Goal: Task Accomplishment & Management: Use online tool/utility

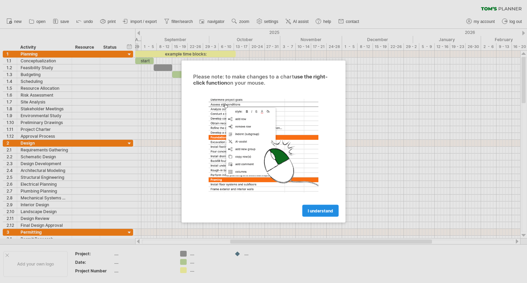
click at [325, 209] on span "I understand" at bounding box center [320, 211] width 25 height 5
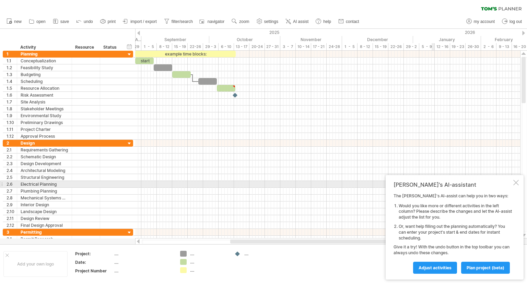
click at [516, 183] on div at bounding box center [515, 182] width 5 height 5
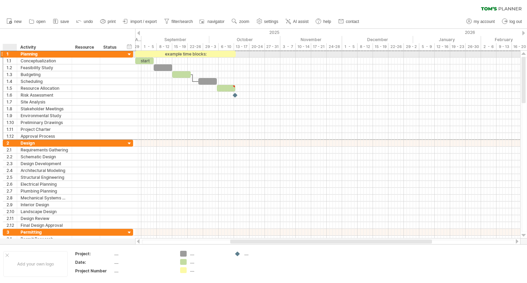
click at [10, 54] on div "1" at bounding box center [12, 54] width 10 height 7
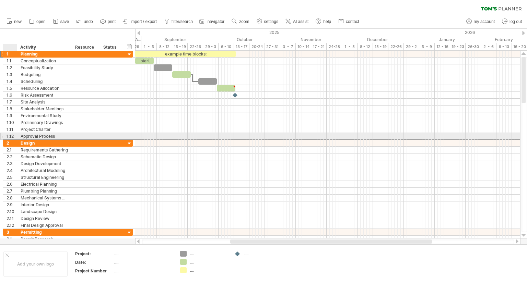
click at [19, 135] on div "**********" at bounding box center [44, 136] width 55 height 7
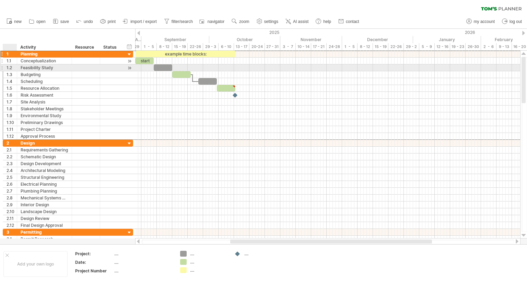
click at [16, 60] on div at bounding box center [15, 61] width 3 height 7
click at [14, 70] on div "1.2" at bounding box center [12, 68] width 10 height 7
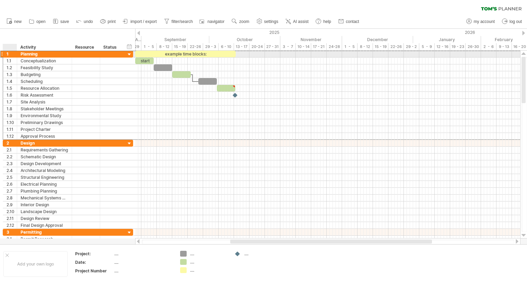
click at [10, 56] on div "1" at bounding box center [12, 54] width 10 height 7
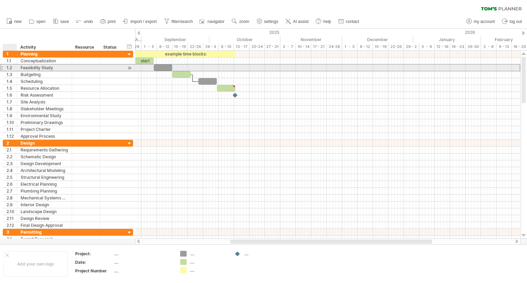
click at [12, 66] on div "1.2" at bounding box center [12, 68] width 10 height 7
click at [15, 60] on div at bounding box center [15, 61] width 3 height 7
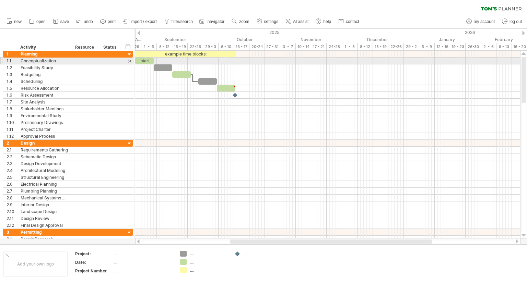
click at [14, 63] on div at bounding box center [15, 61] width 3 height 7
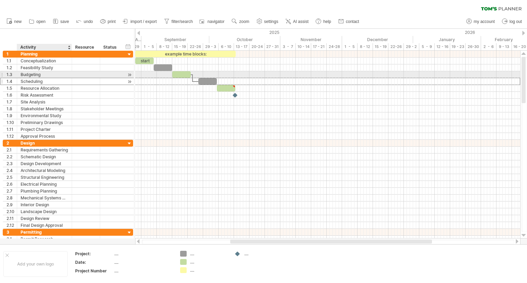
click at [45, 78] on div "Scheduling" at bounding box center [45, 81] width 48 height 7
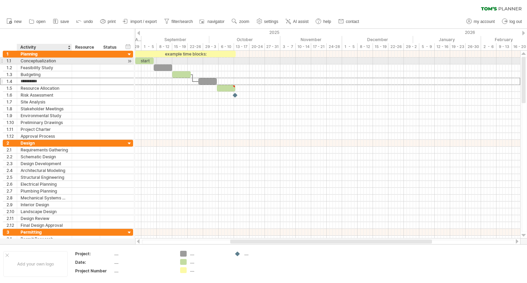
click at [45, 60] on div "Conceptualization" at bounding box center [45, 61] width 48 height 7
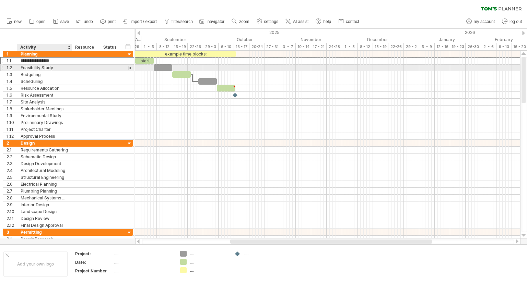
click at [57, 69] on div "Feasibility Study" at bounding box center [45, 68] width 48 height 7
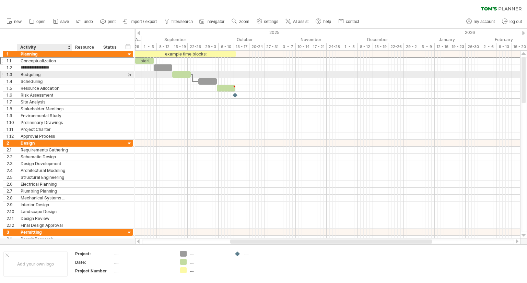
click at [55, 73] on div "Budgeting" at bounding box center [45, 74] width 48 height 7
click at [56, 78] on div "Scheduling" at bounding box center [45, 81] width 48 height 7
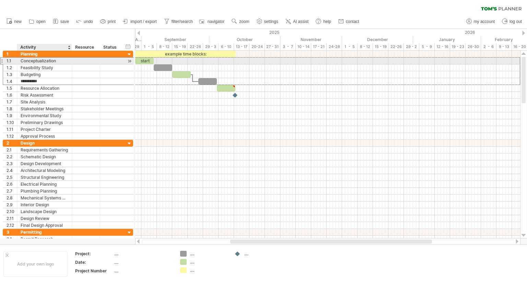
click at [55, 60] on div "Conceptualization" at bounding box center [45, 61] width 48 height 7
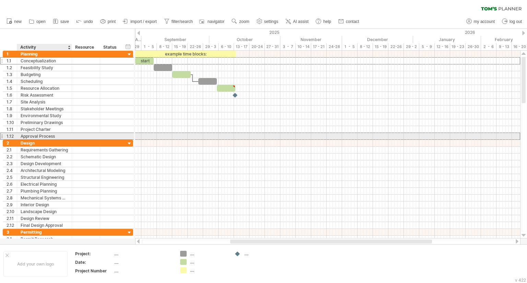
click at [62, 136] on div "Approval Process" at bounding box center [45, 136] width 48 height 7
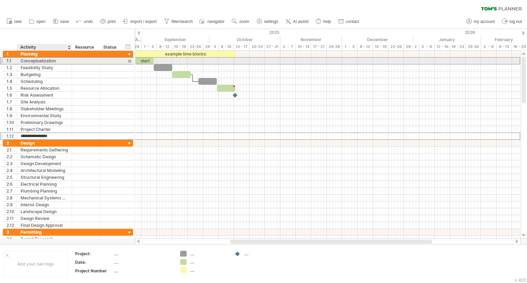
click at [55, 62] on div "Conceptualization" at bounding box center [45, 61] width 48 height 7
click at [10, 60] on div "1.1" at bounding box center [12, 61] width 10 height 7
drag, startPoint x: 3, startPoint y: 61, endPoint x: 3, endPoint y: 65, distance: 4.1
click at [3, 65] on div "**********" at bounding box center [68, 95] width 130 height 89
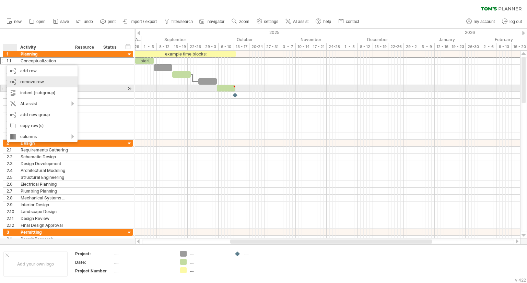
click at [56, 87] on div "remove row remove selected rows" at bounding box center [42, 82] width 71 height 11
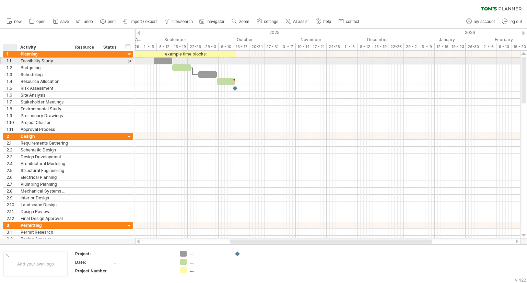
click at [11, 62] on div "1.1" at bounding box center [12, 61] width 10 height 7
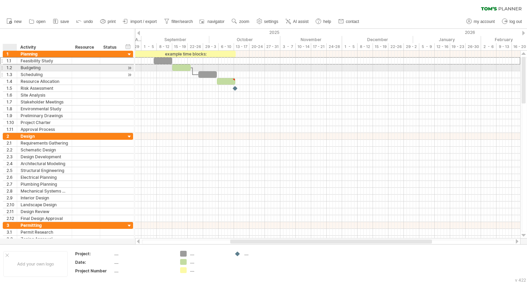
click at [10, 73] on div "1.3" at bounding box center [12, 74] width 10 height 7
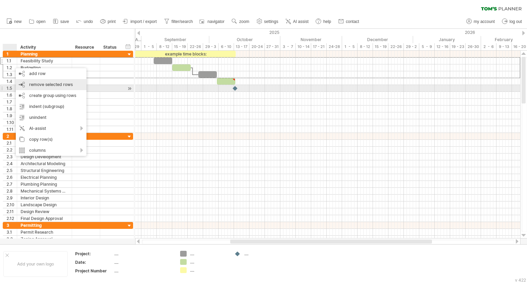
click at [73, 89] on div "remove row remove selected rows" at bounding box center [51, 84] width 71 height 11
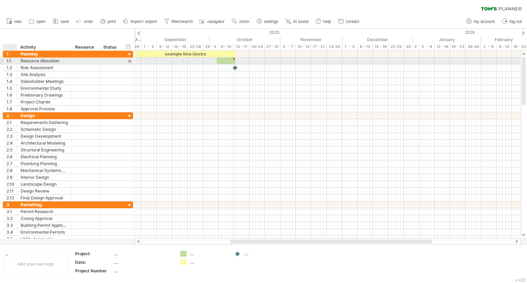
click at [11, 60] on div "1.1" at bounding box center [12, 61] width 10 height 7
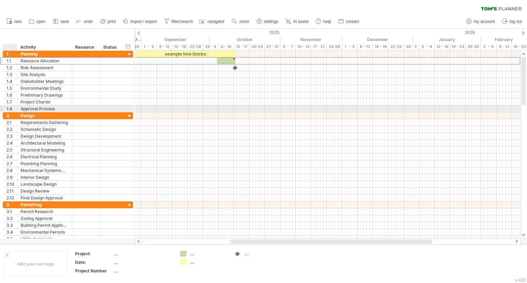
click at [15, 109] on div at bounding box center [15, 109] width 3 height 7
click at [13, 107] on div "1.8" at bounding box center [12, 109] width 10 height 7
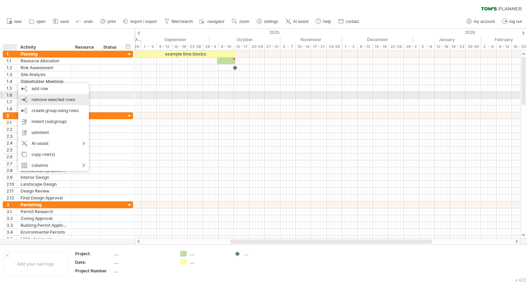
click at [62, 98] on span "remove selected rows" at bounding box center [54, 99] width 44 height 5
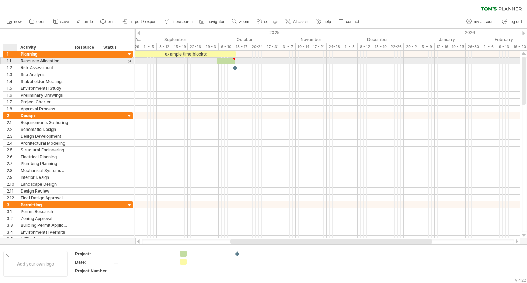
click at [14, 63] on div at bounding box center [15, 61] width 3 height 7
click at [7, 61] on div "1.1" at bounding box center [12, 61] width 10 height 7
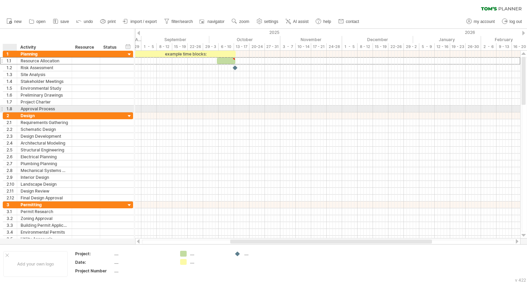
click at [9, 107] on div "1.8" at bounding box center [12, 109] width 10 height 7
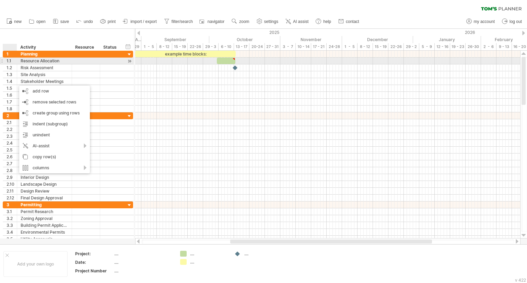
click at [16, 63] on div at bounding box center [15, 61] width 3 height 7
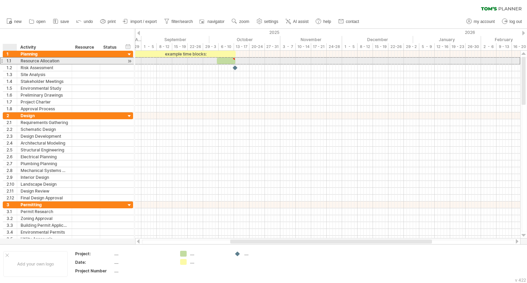
click at [12, 62] on div "1.1" at bounding box center [12, 61] width 10 height 7
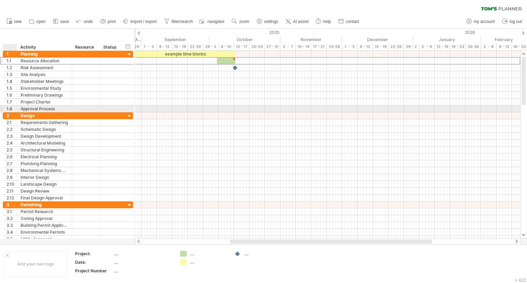
click at [12, 109] on div "1.8" at bounding box center [12, 109] width 10 height 7
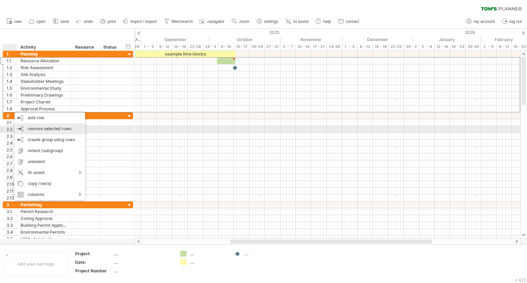
click at [50, 131] on div "remove row remove selected rows" at bounding box center [49, 129] width 71 height 11
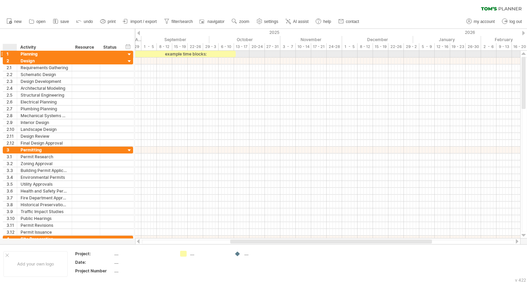
click at [9, 56] on div "1" at bounding box center [12, 54] width 10 height 7
click at [10, 54] on div "1" at bounding box center [12, 54] width 10 height 7
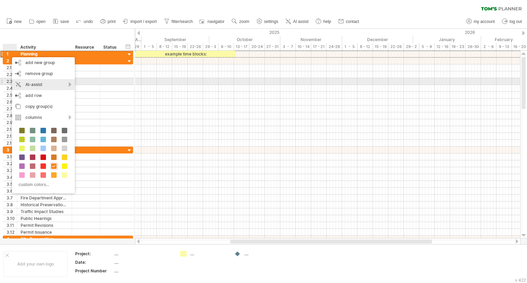
click at [50, 77] on div "remove group remove selected groups" at bounding box center [43, 73] width 63 height 11
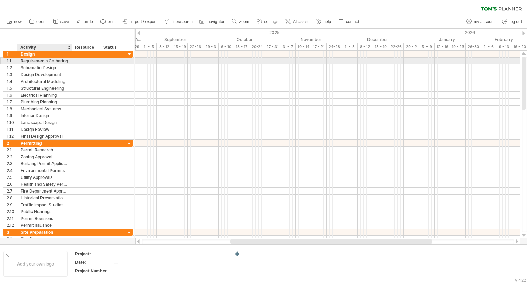
click at [36, 60] on div "Requirements Gathering" at bounding box center [45, 61] width 48 height 7
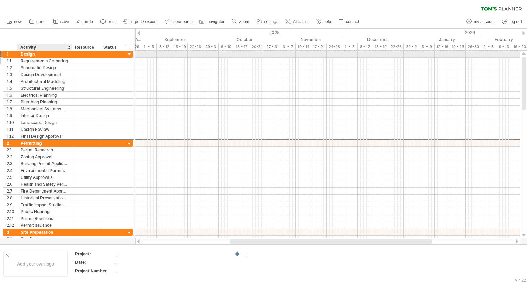
drag, startPoint x: 40, startPoint y: 51, endPoint x: 39, endPoint y: 60, distance: 9.0
click at [40, 51] on div "Design" at bounding box center [45, 54] width 48 height 7
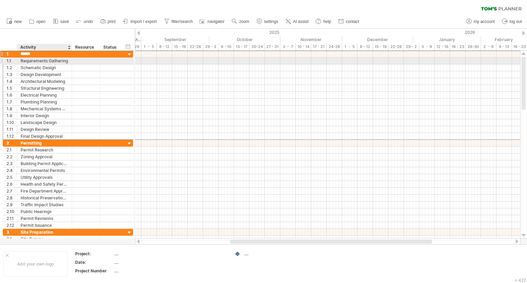
click at [44, 63] on div "Requirements Gathering" at bounding box center [45, 61] width 48 height 7
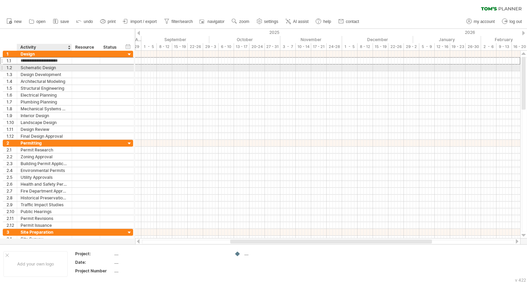
click at [48, 70] on div "Schematic Design" at bounding box center [45, 68] width 48 height 7
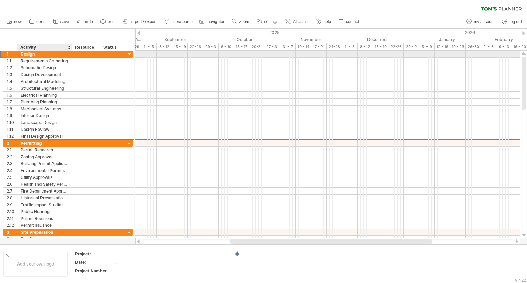
click at [52, 57] on div "Design" at bounding box center [45, 54] width 48 height 7
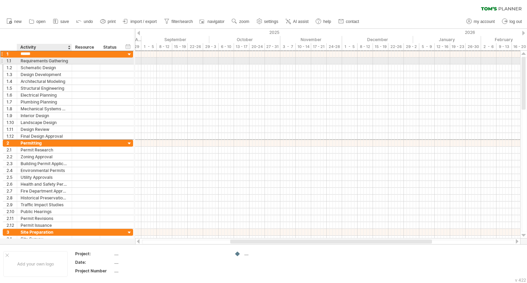
click at [53, 62] on div "Requirements Gathering" at bounding box center [45, 61] width 48 height 7
click at [35, 61] on input "**********" at bounding box center [45, 61] width 48 height 7
click at [36, 58] on input "**********" at bounding box center [45, 61] width 48 height 7
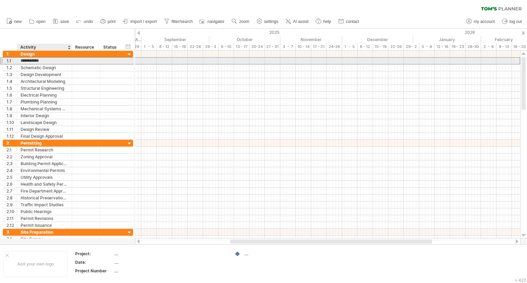
type input "*********"
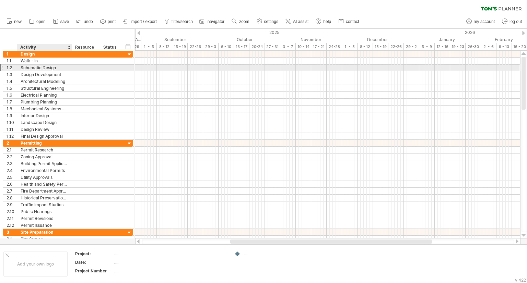
click at [46, 67] on div "Schematic Design" at bounding box center [45, 68] width 48 height 7
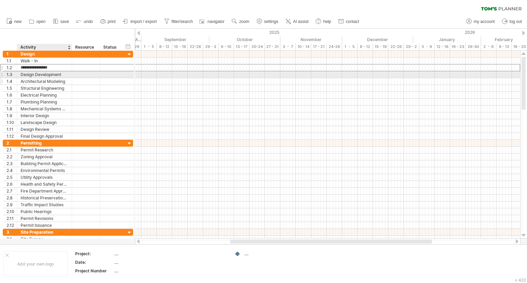
click at [55, 79] on div "Architectural Modeling" at bounding box center [45, 81] width 48 height 7
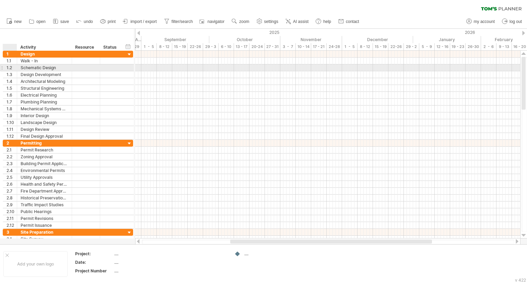
click at [14, 68] on div at bounding box center [15, 68] width 3 height 7
click at [10, 69] on div "1.2" at bounding box center [12, 68] width 10 height 7
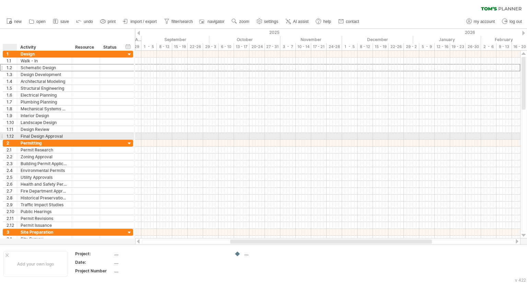
click at [7, 133] on div "1.12" at bounding box center [12, 136] width 10 height 7
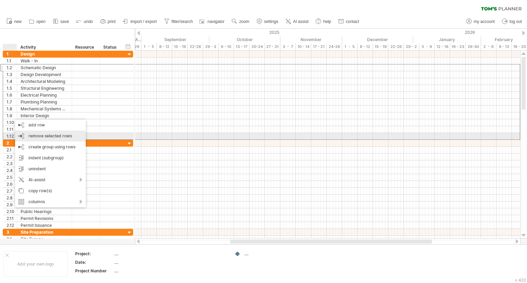
click at [50, 135] on span "remove selected rows" at bounding box center [50, 135] width 44 height 5
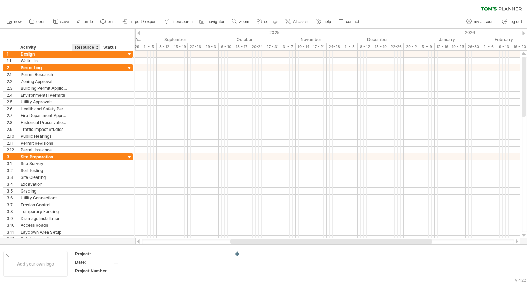
click at [81, 48] on div "Resource" at bounding box center [85, 47] width 21 height 7
click at [97, 48] on div at bounding box center [97, 47] width 3 height 7
click at [77, 33] on div "hide start/end/duration show start/end/duration ******** Activity ******** Reso…" at bounding box center [67, 40] width 134 height 22
click at [127, 46] on div "hide start/end/duration show start/end/duration" at bounding box center [128, 46] width 7 height 7
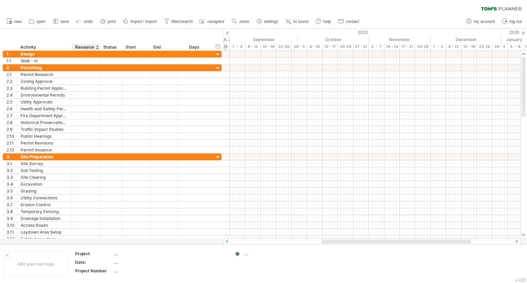
click at [88, 48] on div "Resource" at bounding box center [85, 47] width 21 height 7
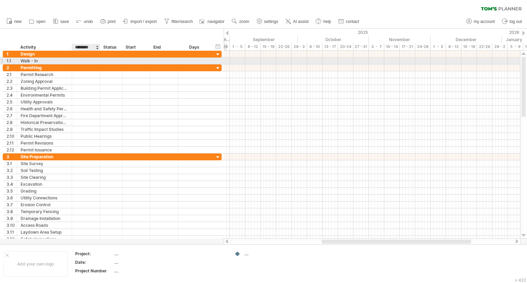
click at [89, 61] on div at bounding box center [85, 61] width 21 height 7
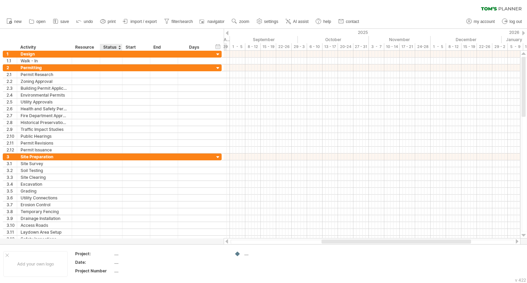
click at [104, 49] on div "Status" at bounding box center [110, 47] width 15 height 7
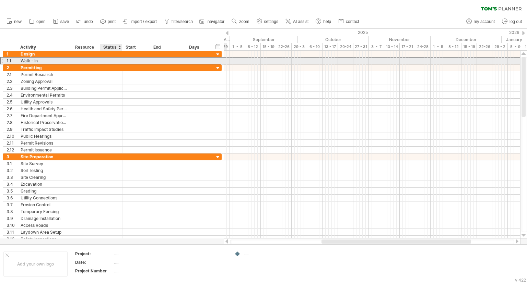
click at [106, 59] on div at bounding box center [111, 61] width 15 height 7
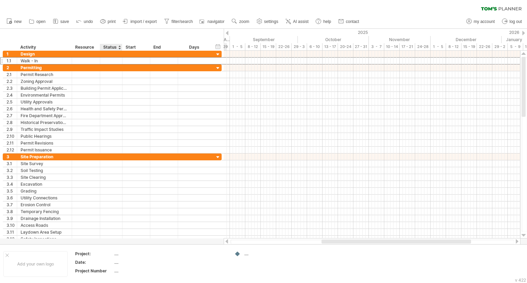
click at [108, 46] on div "Status" at bounding box center [110, 47] width 15 height 7
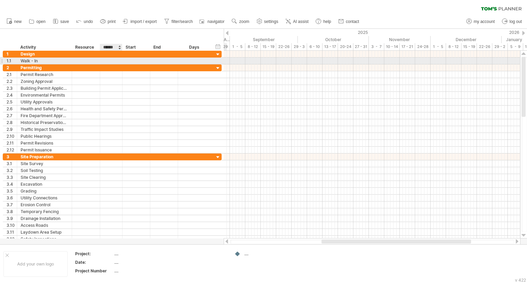
click at [113, 60] on div at bounding box center [111, 61] width 15 height 7
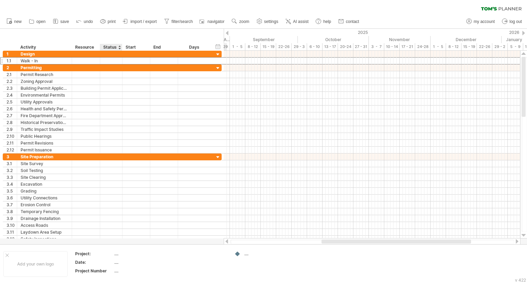
click at [115, 43] on div "hide start/end/duration show start/end/duration ******** Activity ******** Reso…" at bounding box center [112, 40] width 224 height 22
click at [121, 46] on div at bounding box center [122, 47] width 2 height 7
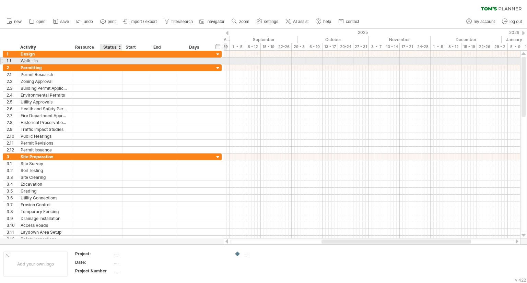
click at [106, 58] on div at bounding box center [111, 61] width 15 height 7
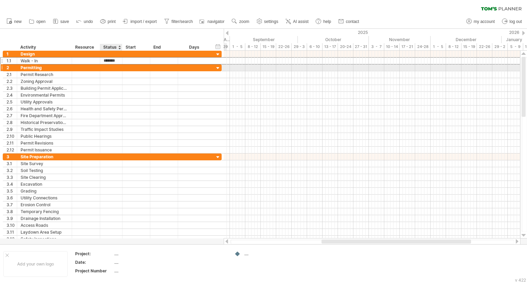
type input "********"
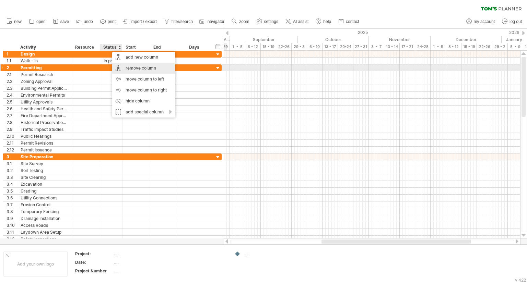
click at [142, 68] on div "remove column" at bounding box center [143, 68] width 63 height 11
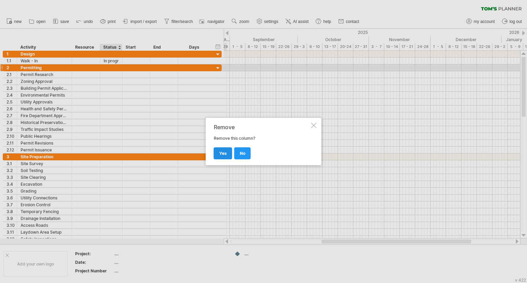
click at [221, 159] on link "yes" at bounding box center [223, 154] width 19 height 12
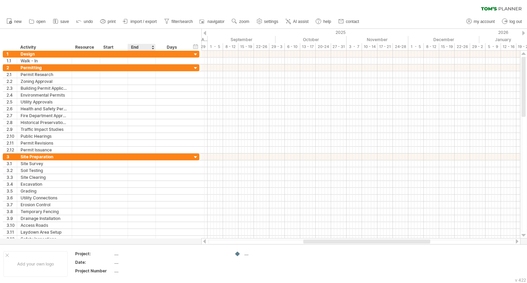
click at [133, 45] on div "End" at bounding box center [141, 47] width 21 height 7
click at [175, 49] on div "Days" at bounding box center [171, 47] width 33 height 7
click at [112, 47] on div "Start" at bounding box center [113, 47] width 21 height 7
click at [119, 62] on div at bounding box center [114, 61] width 28 height 7
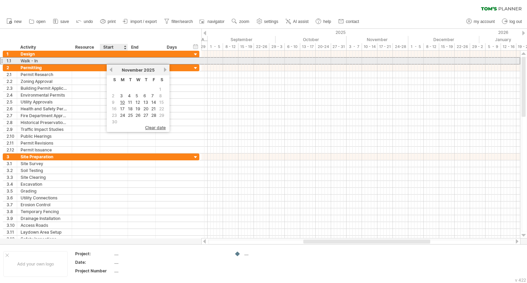
click at [119, 61] on div at bounding box center [114, 61] width 28 height 7
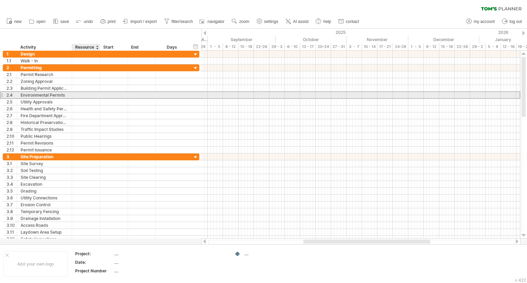
click at [88, 96] on div at bounding box center [85, 95] width 21 height 7
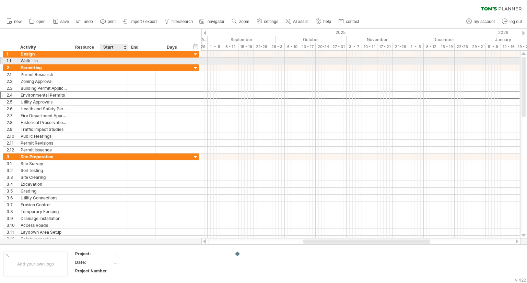
click at [120, 60] on div at bounding box center [114, 61] width 28 height 7
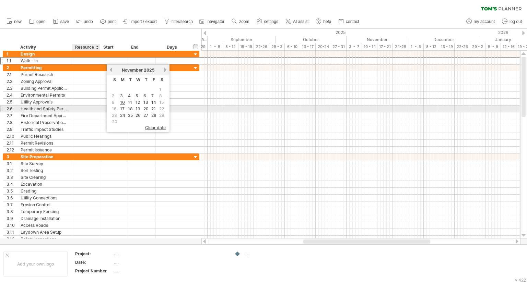
click at [98, 110] on div at bounding box center [98, 109] width 3 height 7
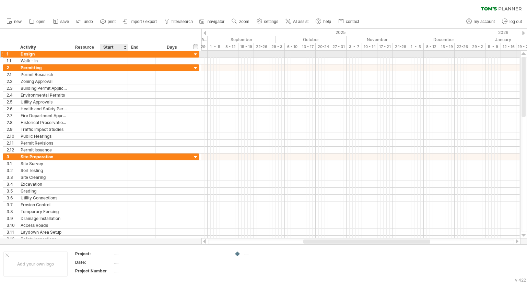
click at [117, 57] on div at bounding box center [114, 54] width 28 height 7
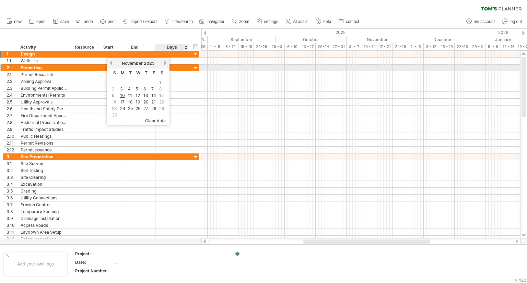
click at [186, 69] on div at bounding box center [187, 68] width 3 height 7
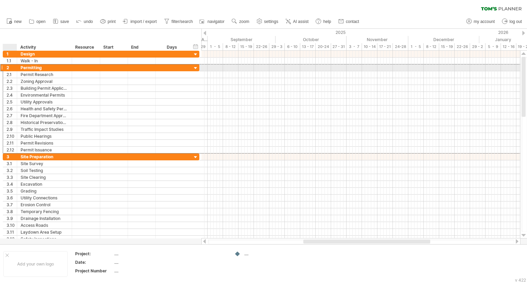
click at [8, 67] on div "2" at bounding box center [12, 68] width 10 height 7
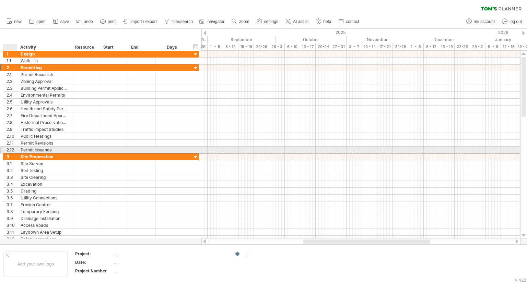
click at [11, 148] on div "2.12" at bounding box center [12, 150] width 10 height 7
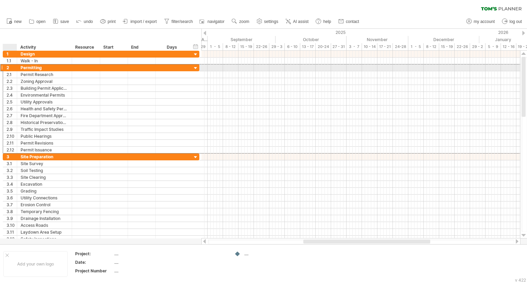
click at [11, 70] on div "2" at bounding box center [12, 68] width 10 height 7
click at [12, 68] on div "2" at bounding box center [12, 68] width 10 height 7
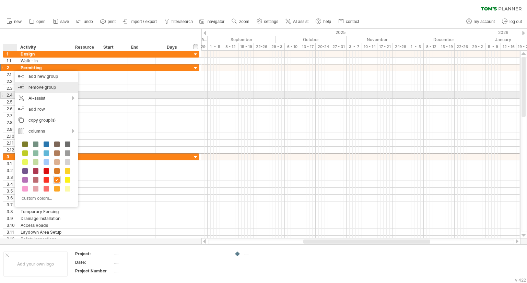
click at [38, 92] on div "remove group remove selected groups" at bounding box center [46, 87] width 63 height 11
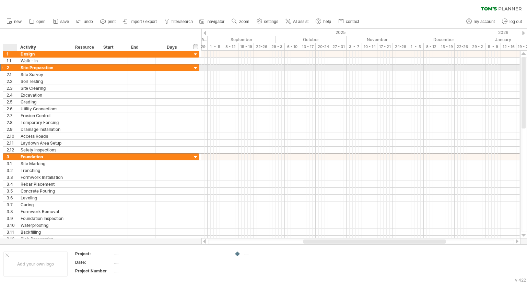
click at [9, 68] on div "2" at bounding box center [12, 68] width 10 height 7
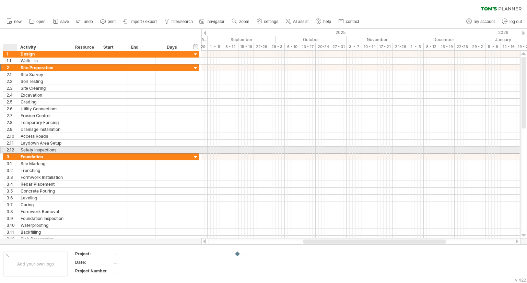
click at [10, 150] on div "2.12" at bounding box center [12, 150] width 10 height 7
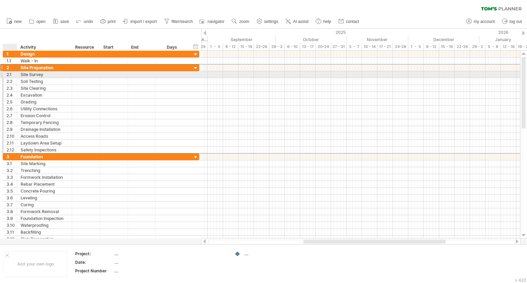
click at [11, 76] on div "2.1" at bounding box center [12, 74] width 10 height 7
click at [20, 74] on div "**********" at bounding box center [44, 74] width 55 height 7
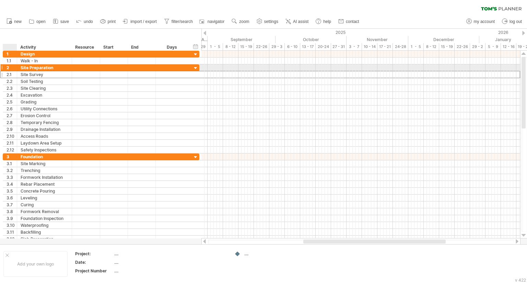
click at [11, 69] on div "2" at bounding box center [12, 68] width 10 height 7
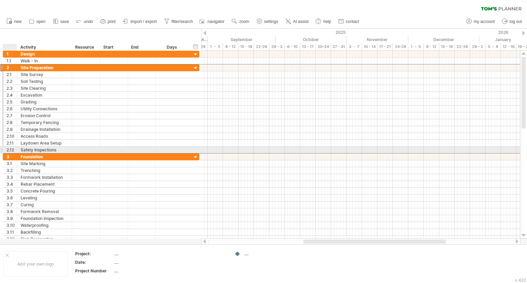
click at [10, 150] on div "2.12" at bounding box center [12, 150] width 10 height 7
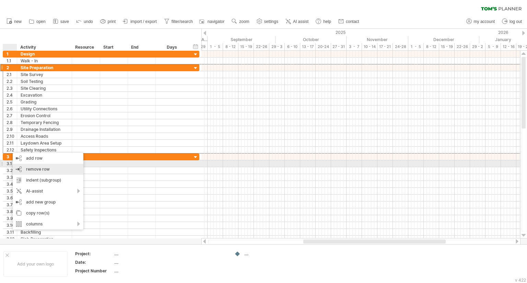
click at [27, 167] on span "remove row" at bounding box center [38, 169] width 24 height 5
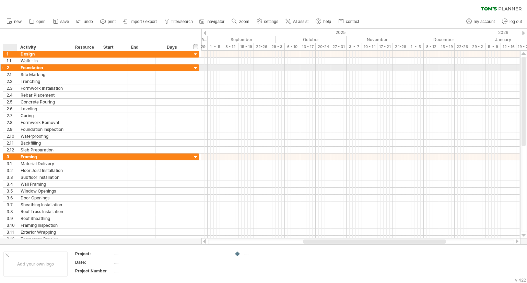
click at [12, 69] on div "2" at bounding box center [12, 68] width 10 height 7
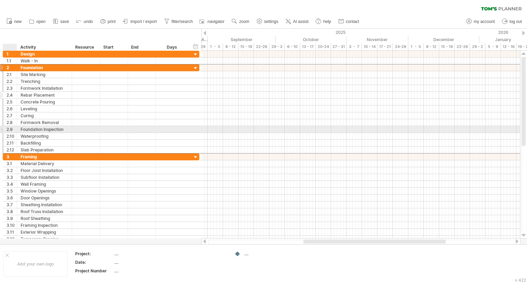
click at [31, 92] on div "Rebar Placement" at bounding box center [45, 95] width 48 height 7
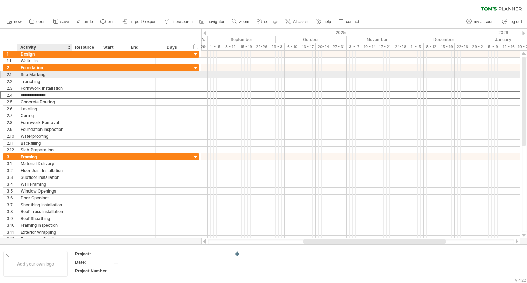
click at [38, 72] on div "Site Marking" at bounding box center [45, 74] width 48 height 7
click at [54, 74] on input "**********" at bounding box center [45, 74] width 48 height 7
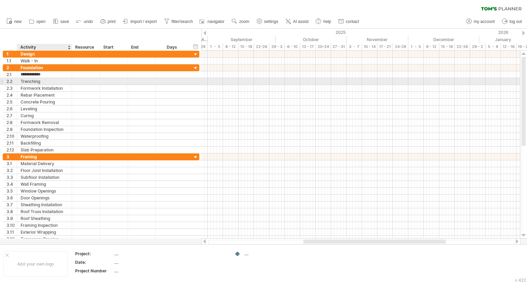
click at [54, 79] on div "Trenching" at bounding box center [45, 81] width 48 height 7
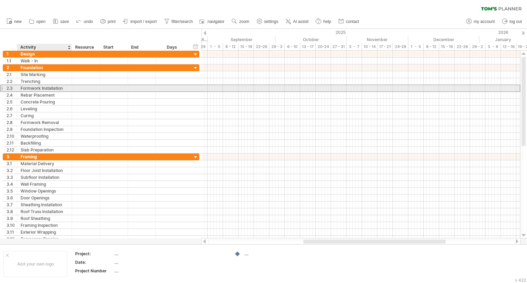
click at [58, 89] on div "Formwork Installation" at bounding box center [45, 88] width 48 height 7
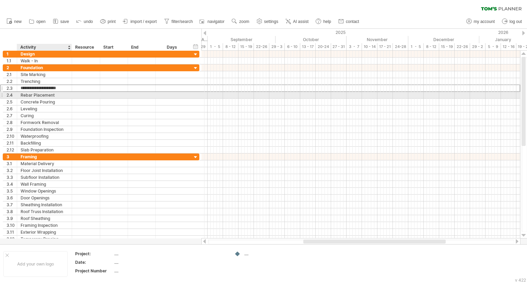
click at [59, 93] on div "Rebar Placement" at bounding box center [45, 95] width 48 height 7
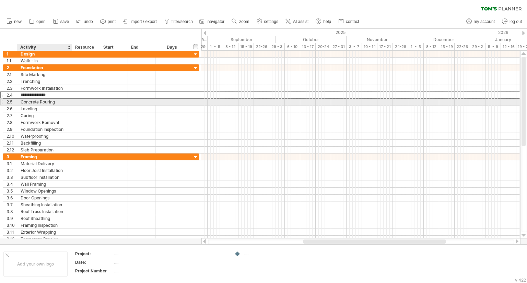
click at [57, 104] on div "Concrete Pouring" at bounding box center [45, 102] width 48 height 7
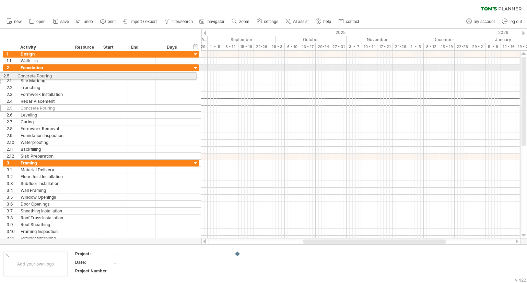
drag, startPoint x: 9, startPoint y: 102, endPoint x: 4, endPoint y: 74, distance: 27.9
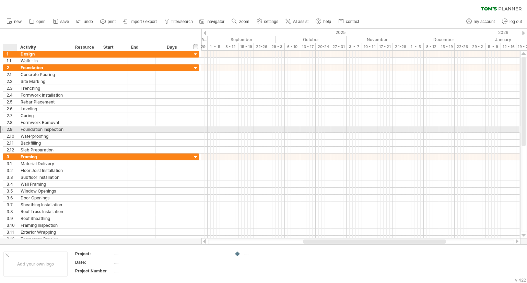
click at [9, 128] on div "2.9" at bounding box center [12, 129] width 10 height 7
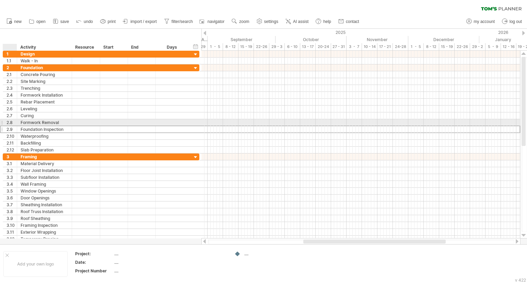
click at [10, 122] on div "2.8" at bounding box center [12, 122] width 10 height 7
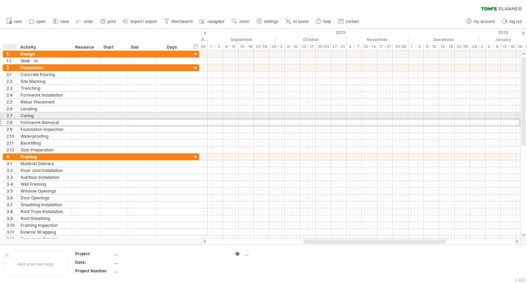
click at [11, 115] on div "2.7" at bounding box center [12, 116] width 10 height 7
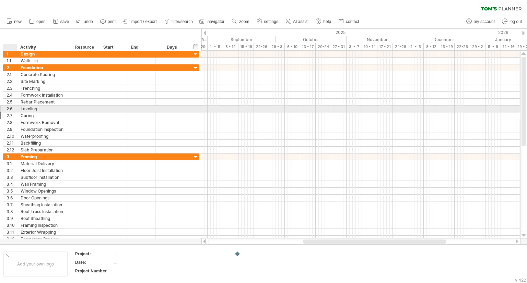
click at [11, 111] on div "2.6" at bounding box center [12, 109] width 10 height 7
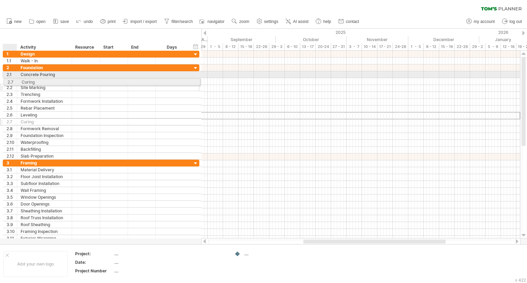
drag, startPoint x: 11, startPoint y: 117, endPoint x: 9, endPoint y: 81, distance: 36.4
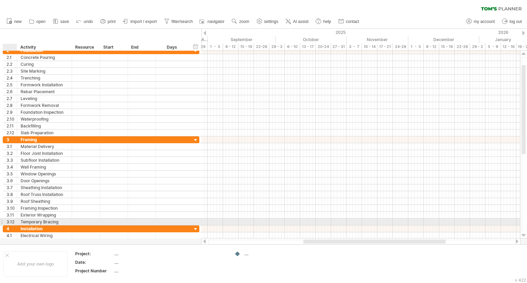
click at [12, 222] on div "3.12" at bounding box center [12, 222] width 10 height 7
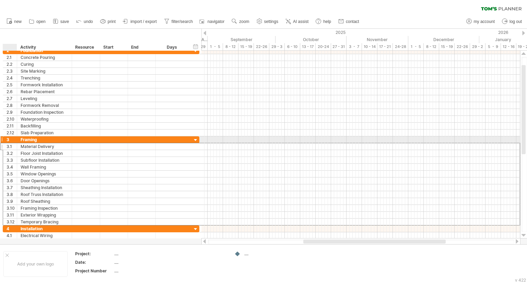
click at [10, 143] on div "3.1" at bounding box center [12, 146] width 10 height 7
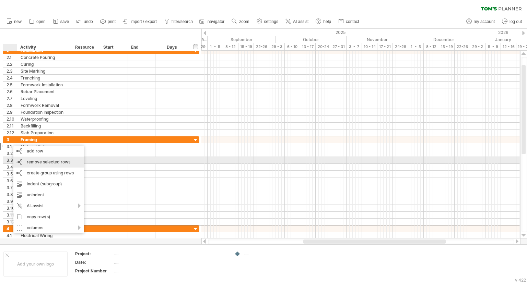
click at [56, 163] on span "remove selected rows" at bounding box center [49, 162] width 44 height 5
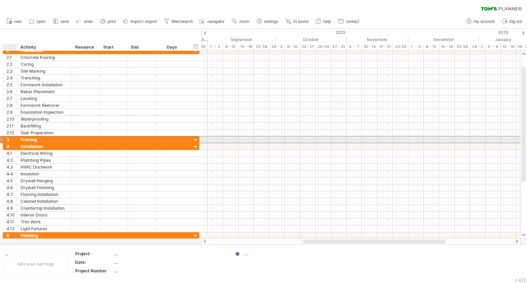
click at [11, 140] on div "3" at bounding box center [12, 140] width 10 height 7
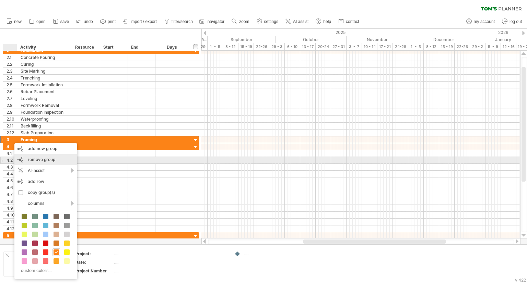
click at [44, 161] on span "remove group" at bounding box center [41, 159] width 27 height 5
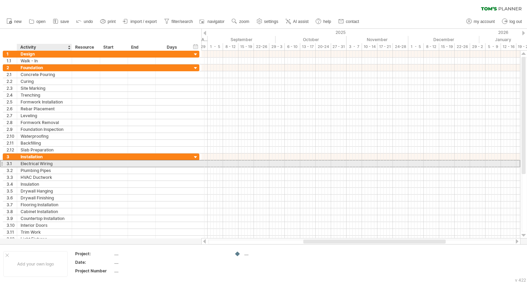
click at [46, 163] on div "Electrical Wiring" at bounding box center [45, 164] width 48 height 7
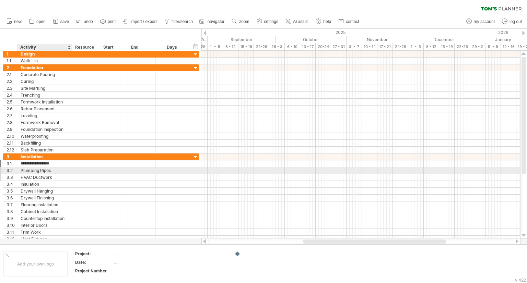
click at [48, 174] on div "HVAC Ductwork" at bounding box center [45, 177] width 48 height 7
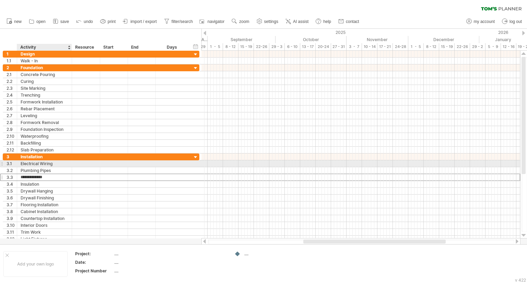
click at [54, 165] on div "Electrical Wiring" at bounding box center [45, 164] width 48 height 7
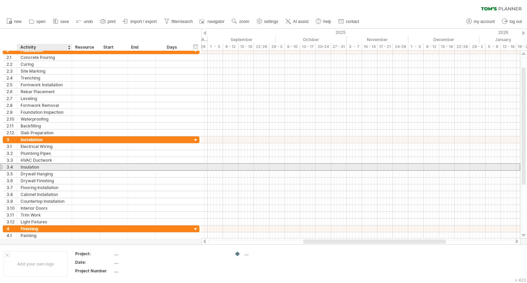
click at [31, 169] on div "Insulation" at bounding box center [45, 167] width 48 height 7
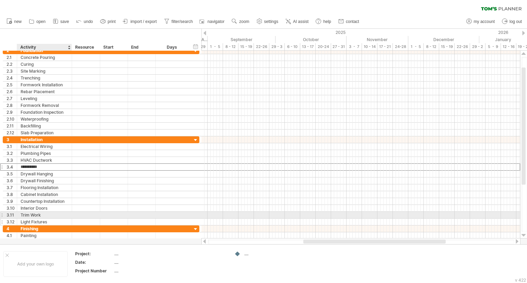
click at [45, 219] on div "Light Fixtures" at bounding box center [45, 222] width 48 height 7
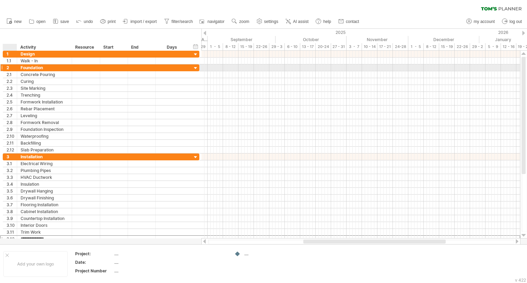
click at [8, 67] on div "2" at bounding box center [12, 68] width 10 height 7
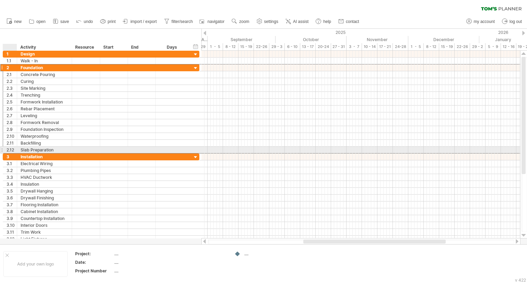
click at [15, 149] on div at bounding box center [15, 150] width 3 height 7
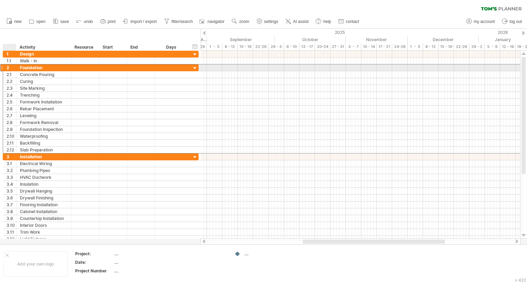
click at [9, 70] on div "2" at bounding box center [12, 68] width 10 height 7
click at [11, 68] on div "2" at bounding box center [12, 68] width 10 height 7
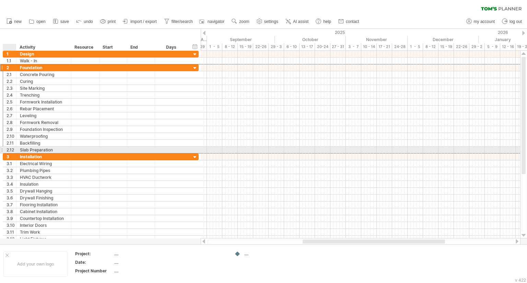
click at [13, 149] on div "2.12" at bounding box center [12, 150] width 10 height 7
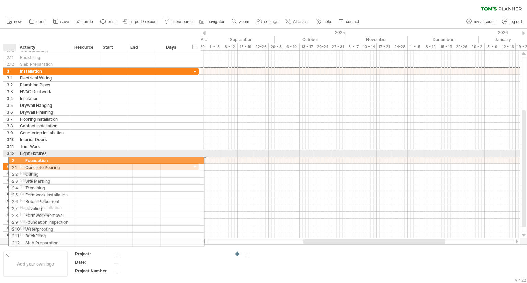
drag, startPoint x: 7, startPoint y: 69, endPoint x: 10, endPoint y: 160, distance: 91.0
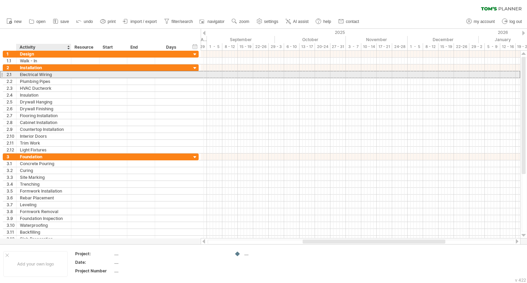
click at [54, 76] on div "Electrical Wiring" at bounding box center [44, 74] width 48 height 7
click at [0, 0] on input "**********" at bounding box center [0, 0] width 0 height 0
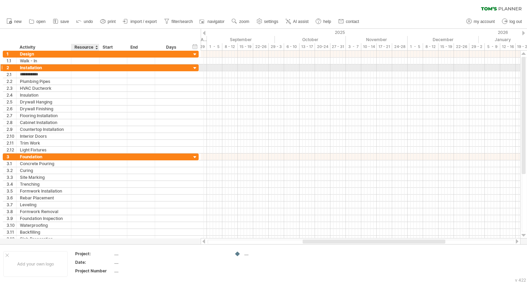
type input "**********"
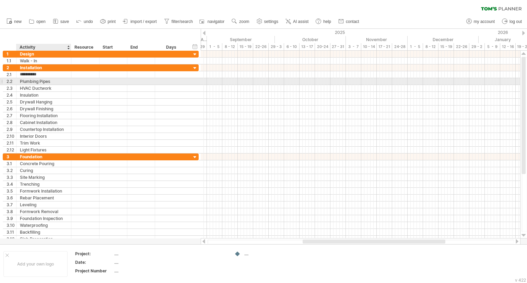
click at [68, 83] on div "**********" at bounding box center [43, 81] width 55 height 7
click at [66, 80] on div "Plumbing Pipes" at bounding box center [44, 81] width 48 height 7
click at [66, 80] on input "**********" at bounding box center [44, 81] width 48 height 7
type input "********"
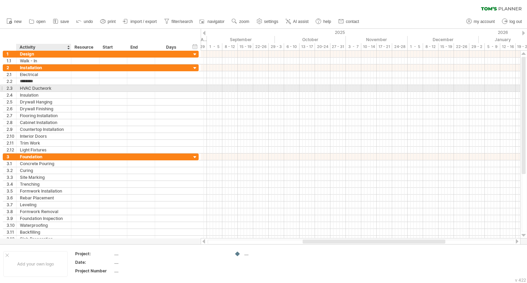
click at [60, 86] on div "HVAC Ductwork" at bounding box center [44, 88] width 48 height 7
click at [60, 86] on input "**********" at bounding box center [44, 88] width 48 height 7
type input "****"
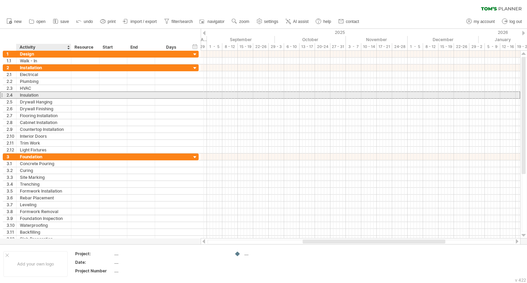
click at [47, 95] on div "Insulation" at bounding box center [44, 95] width 48 height 7
click at [11, 95] on div "2.4" at bounding box center [12, 95] width 10 height 7
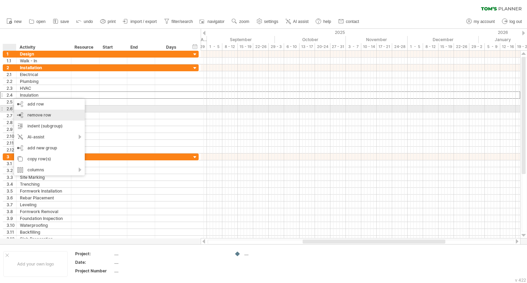
click at [45, 115] on span "remove row" at bounding box center [39, 115] width 24 height 5
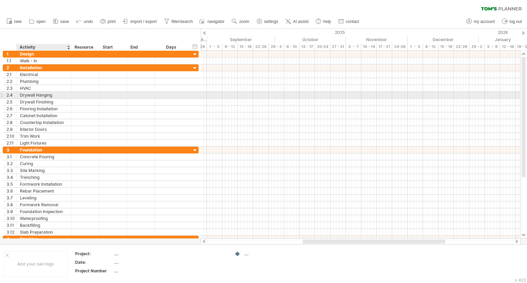
click at [43, 97] on div "Drywall Hanging" at bounding box center [44, 95] width 48 height 7
click at [6, 96] on div "2.4" at bounding box center [9, 95] width 13 height 7
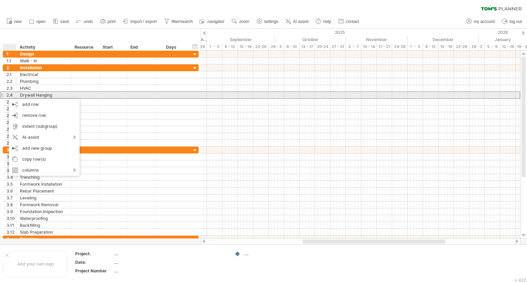
click at [50, 97] on div "Drywall Hanging" at bounding box center [44, 95] width 48 height 7
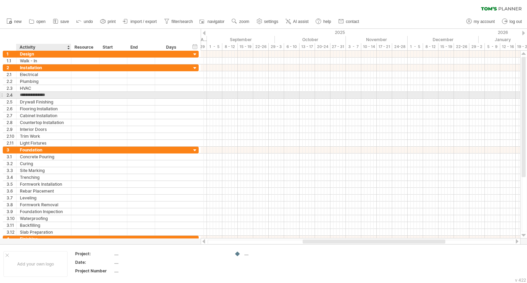
click at [56, 95] on input "**********" at bounding box center [44, 95] width 48 height 7
drag, startPoint x: 56, startPoint y: 95, endPoint x: 49, endPoint y: 95, distance: 6.9
click at [49, 95] on input "**********" at bounding box center [44, 95] width 48 height 7
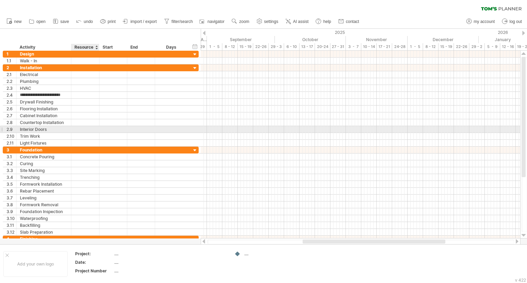
type input "**********"
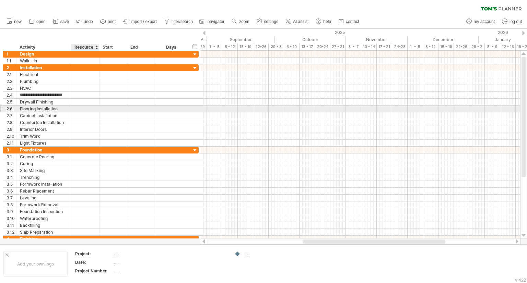
click at [85, 107] on div at bounding box center [85, 109] width 21 height 7
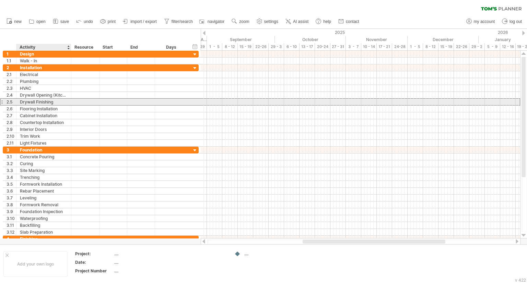
click at [42, 102] on div "Drywall Finishing" at bounding box center [44, 102] width 48 height 7
click at [14, 102] on div at bounding box center [15, 102] width 3 height 7
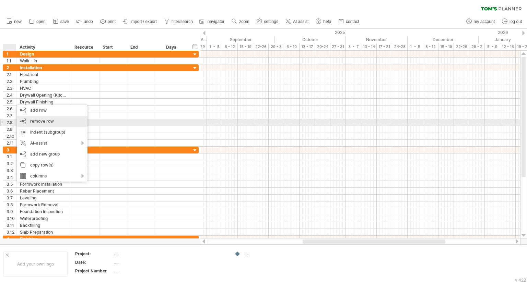
click at [48, 121] on span "remove row" at bounding box center [42, 121] width 24 height 5
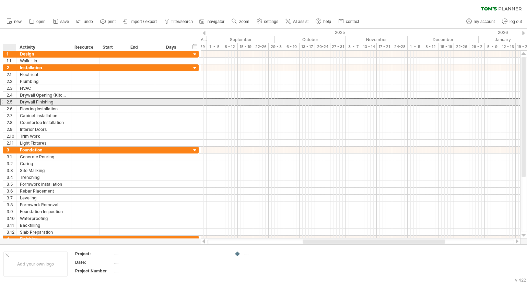
click at [5, 100] on div "2.5" at bounding box center [9, 102] width 13 height 7
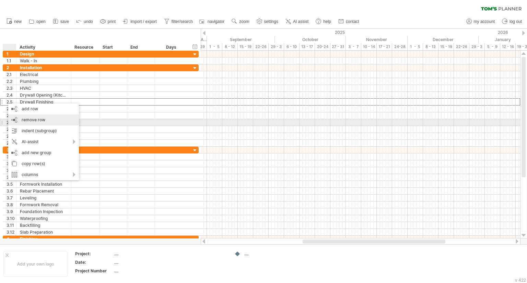
click at [48, 120] on div "remove row remove selected rows" at bounding box center [43, 120] width 71 height 11
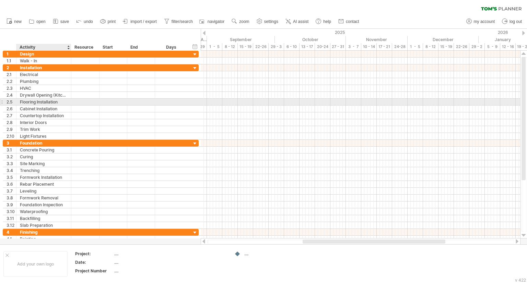
click at [49, 101] on div "Flooring Installation" at bounding box center [44, 102] width 48 height 7
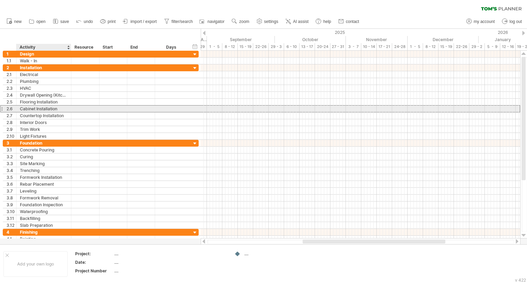
click at [50, 108] on div "Cabinet Installation" at bounding box center [44, 109] width 48 height 7
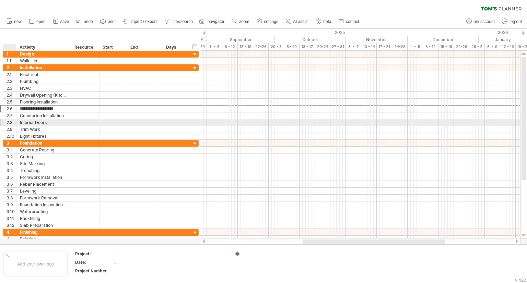
click at [10, 121] on div "2.8" at bounding box center [12, 122] width 10 height 7
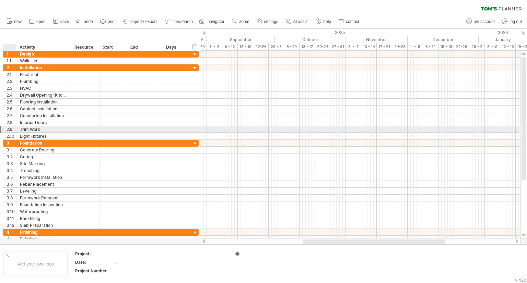
click at [8, 129] on div "2.9" at bounding box center [12, 129] width 10 height 7
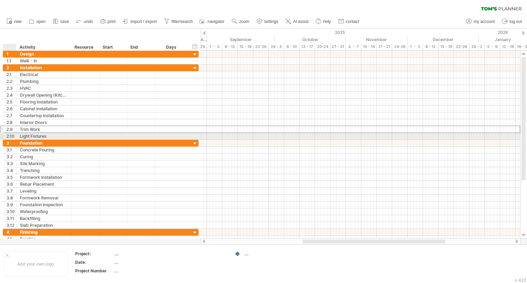
click at [8, 134] on div "2.10" at bounding box center [12, 136] width 10 height 7
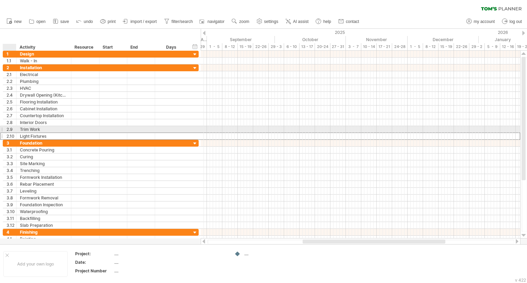
click at [8, 129] on div "2.9" at bounding box center [12, 129] width 10 height 7
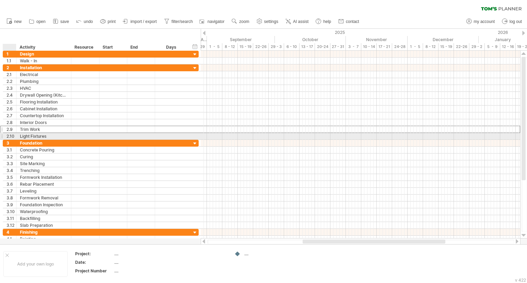
click at [8, 133] on div "2.10" at bounding box center [12, 136] width 10 height 7
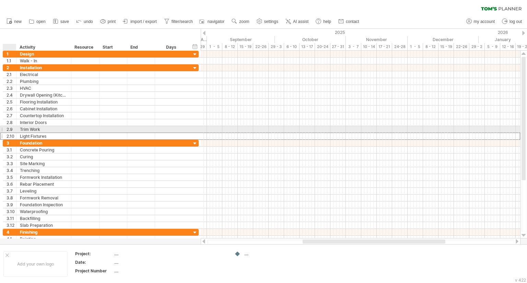
click at [9, 129] on div "2.9" at bounding box center [12, 129] width 10 height 7
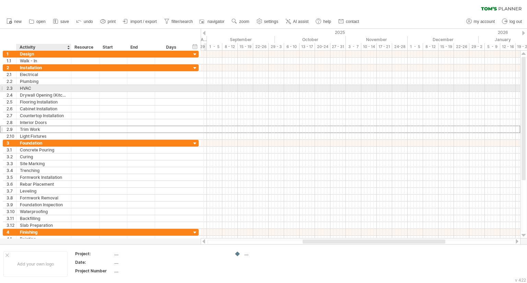
click at [44, 87] on div "HVAC" at bounding box center [44, 88] width 48 height 7
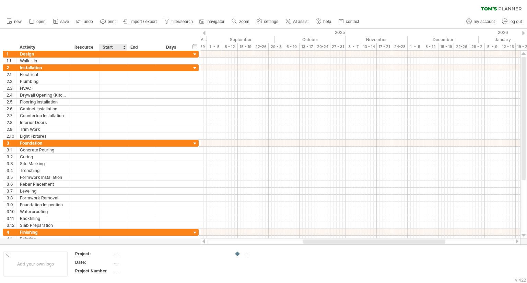
click at [112, 46] on div "Start" at bounding box center [113, 47] width 21 height 7
click at [121, 47] on div "Start" at bounding box center [113, 47] width 21 height 7
click at [197, 47] on div "hide start/end/duration show start/end/duration" at bounding box center [195, 46] width 7 height 7
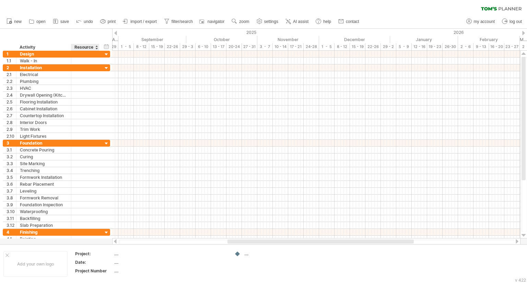
click at [103, 50] on div "hide start/end/duration show start/end/duration ******** Activity ******** Reso…" at bounding box center [56, 40] width 112 height 22
click at [107, 47] on div "hide start/end/duration show start/end/duration" at bounding box center [106, 46] width 7 height 7
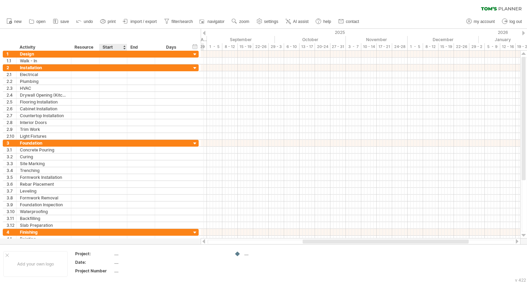
click at [114, 46] on div "Start" at bounding box center [113, 47] width 21 height 7
click at [121, 48] on div "Start" at bounding box center [113, 47] width 21 height 7
click at [124, 48] on div at bounding box center [124, 47] width 3 height 7
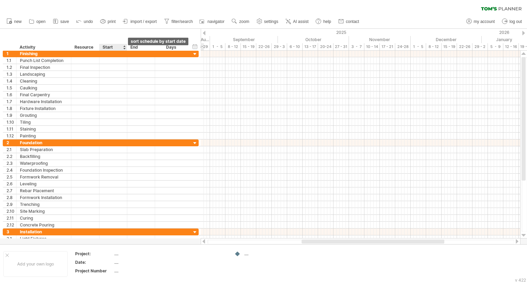
click at [124, 45] on div at bounding box center [124, 47] width 3 height 7
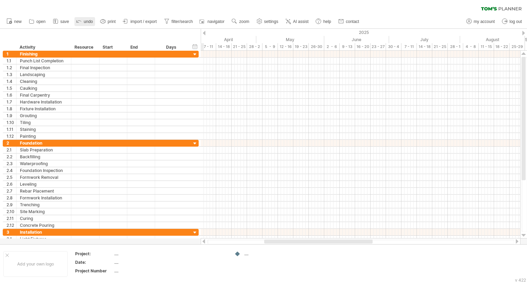
click at [92, 24] on link "undo" at bounding box center [84, 21] width 21 height 9
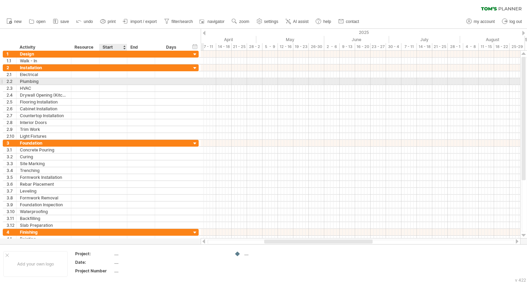
click at [104, 78] on div at bounding box center [114, 81] width 28 height 7
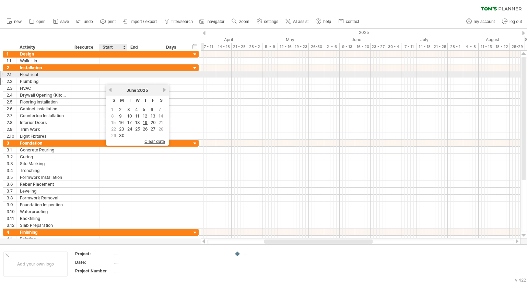
click at [106, 76] on div at bounding box center [114, 74] width 28 height 7
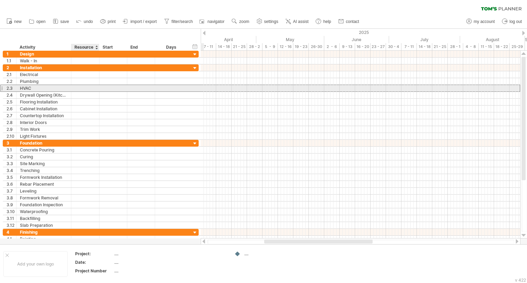
click at [103, 86] on div at bounding box center [114, 88] width 28 height 7
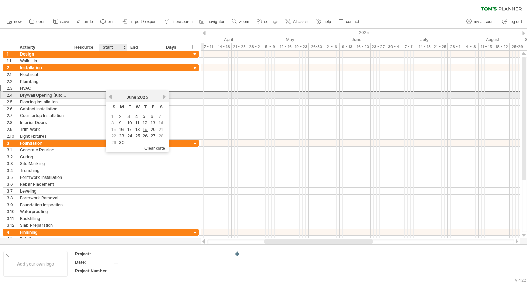
click at [114, 97] on div "[DATE]" at bounding box center [138, 97] width 50 height 5
click at [112, 97] on link "previous" at bounding box center [110, 96] width 5 height 5
click at [162, 97] on link "next" at bounding box center [164, 96] width 5 height 5
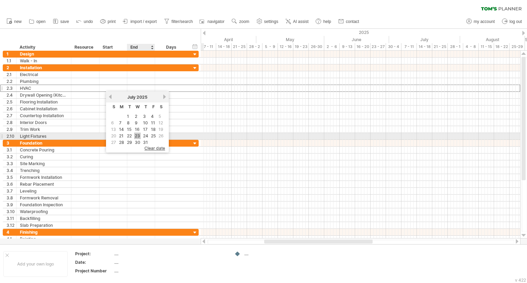
click at [138, 136] on link "23" at bounding box center [137, 136] width 7 height 7
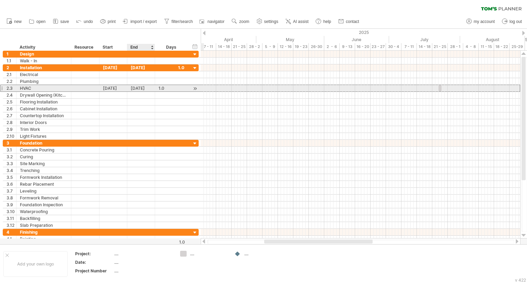
click at [140, 85] on div "[DATE]" at bounding box center [141, 88] width 28 height 7
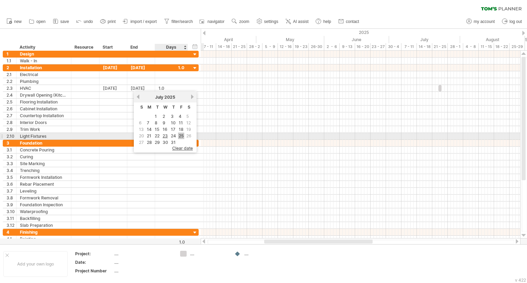
click at [179, 134] on link "25" at bounding box center [181, 136] width 6 height 7
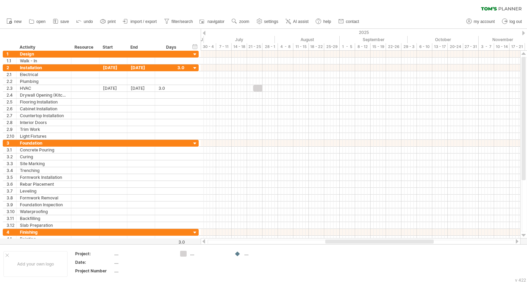
drag, startPoint x: 274, startPoint y: 241, endPoint x: 335, endPoint y: 242, distance: 61.1
click at [335, 242] on div at bounding box center [379, 242] width 108 height 4
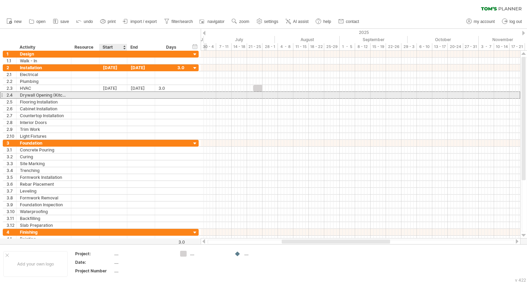
click at [116, 94] on div at bounding box center [114, 95] width 28 height 7
click at [3, 95] on div at bounding box center [1, 95] width 3 height 7
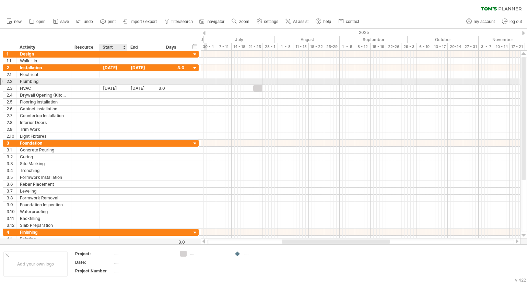
click at [128, 82] on div at bounding box center [141, 81] width 28 height 7
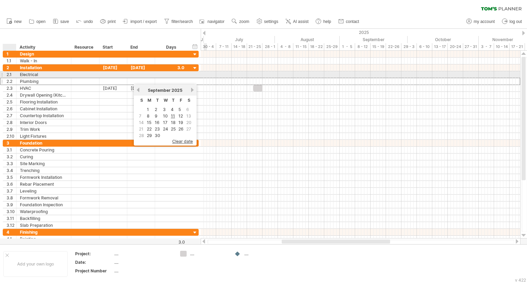
click at [7, 73] on div "2.1" at bounding box center [12, 74] width 10 height 7
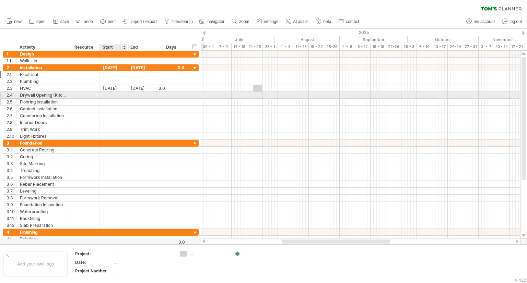
click at [119, 99] on div at bounding box center [114, 102] width 28 height 7
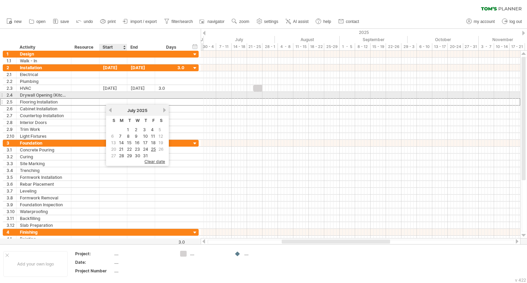
click at [119, 94] on div at bounding box center [114, 95] width 28 height 7
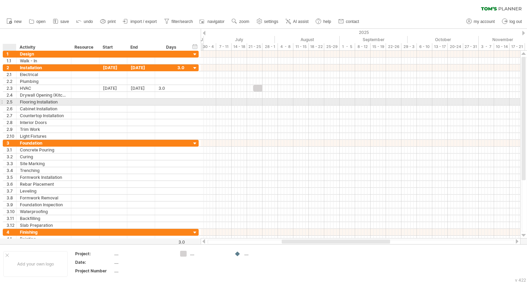
click at [14, 102] on div at bounding box center [15, 102] width 3 height 7
click at [110, 102] on div at bounding box center [114, 102] width 28 height 7
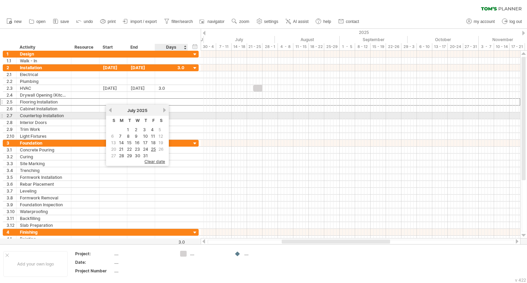
click at [164, 114] on div "previous next [DATE]" at bounding box center [137, 110] width 63 height 11
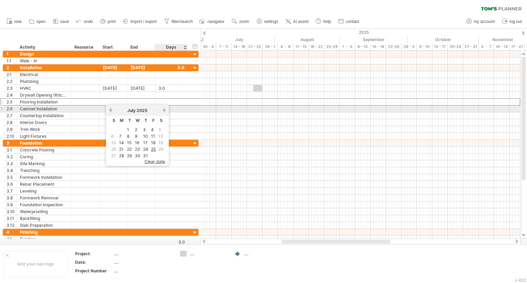
click at [164, 112] on link "next" at bounding box center [164, 110] width 5 height 5
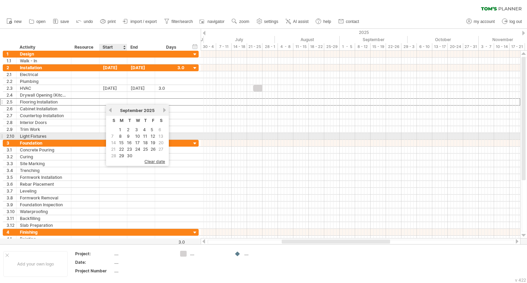
click at [120, 136] on link "8" at bounding box center [120, 136] width 4 height 7
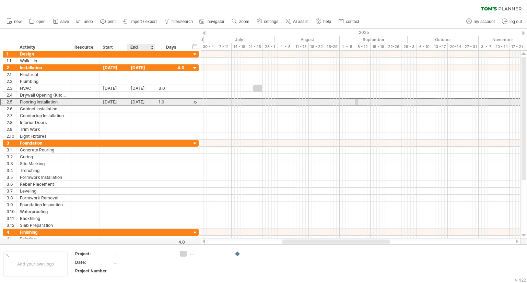
click at [144, 103] on div "[DATE]" at bounding box center [141, 102] width 28 height 7
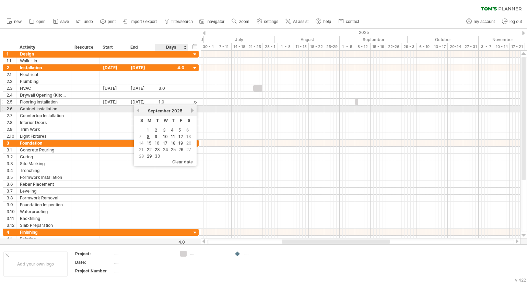
click at [167, 100] on div "1.0" at bounding box center [172, 102] width 26 height 7
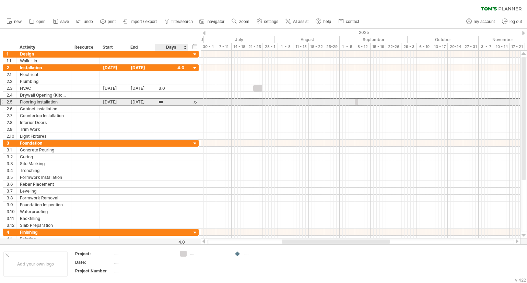
scroll to position [0, 0]
click at [137, 101] on div "[DATE]" at bounding box center [141, 102] width 28 height 7
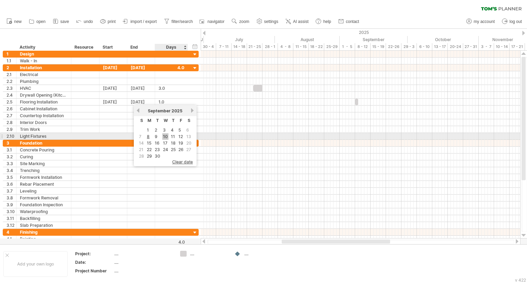
click at [167, 133] on link "10" at bounding box center [165, 136] width 6 height 7
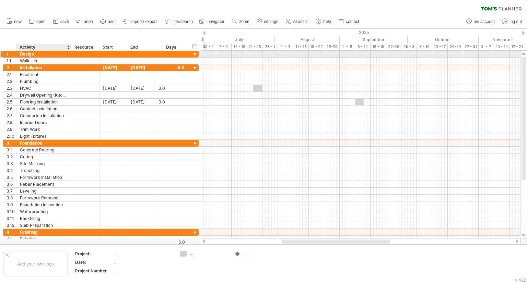
click at [45, 55] on div "Design" at bounding box center [44, 54] width 48 height 7
click at [4, 54] on div "1" at bounding box center [9, 54] width 13 height 7
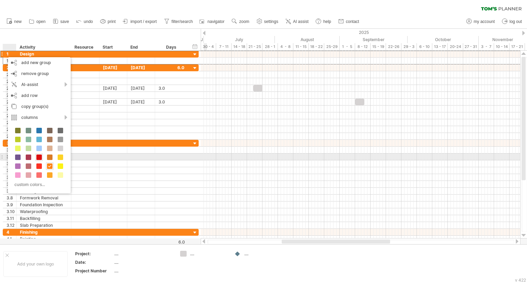
click at [40, 156] on span at bounding box center [38, 157] width 5 height 5
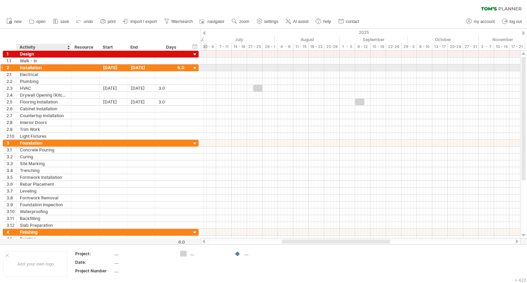
click at [45, 69] on div "Installation" at bounding box center [44, 68] width 48 height 7
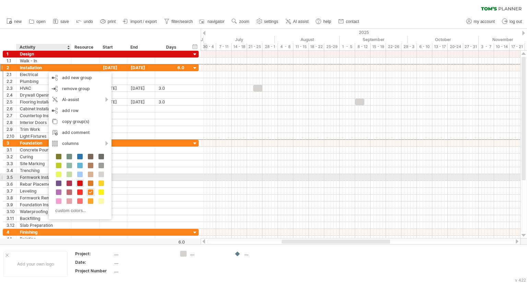
click at [79, 182] on span at bounding box center [79, 183] width 5 height 5
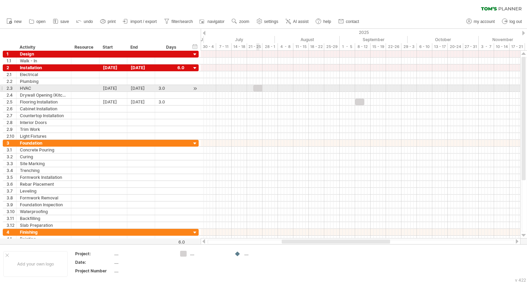
click at [258, 88] on div at bounding box center [257, 88] width 9 height 7
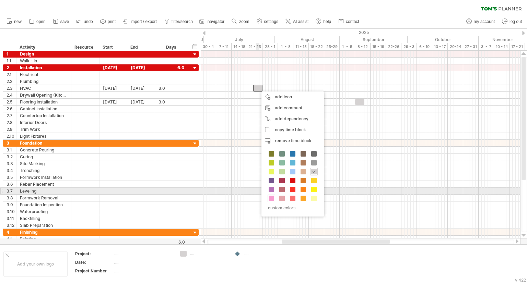
click at [270, 195] on div at bounding box center [272, 199] width 8 height 8
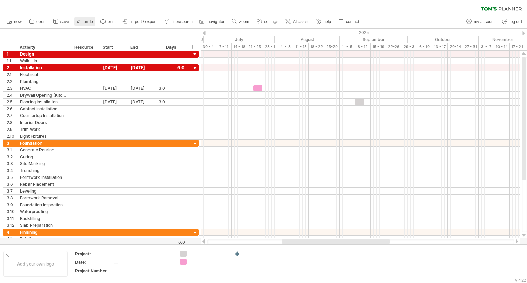
click at [92, 23] on span "undo" at bounding box center [88, 21] width 9 height 5
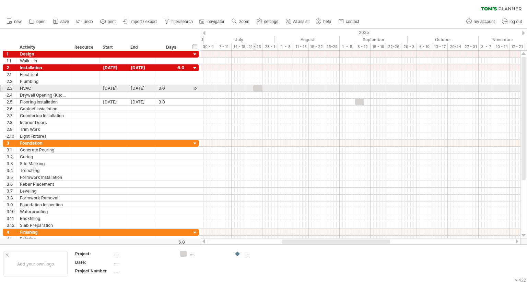
click at [255, 88] on div at bounding box center [257, 88] width 9 height 7
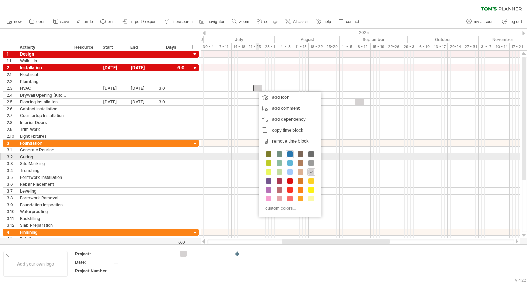
click at [291, 152] on span at bounding box center [289, 154] width 5 height 5
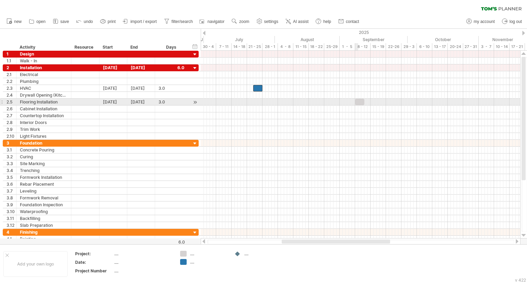
click at [360, 101] on div at bounding box center [359, 102] width 9 height 7
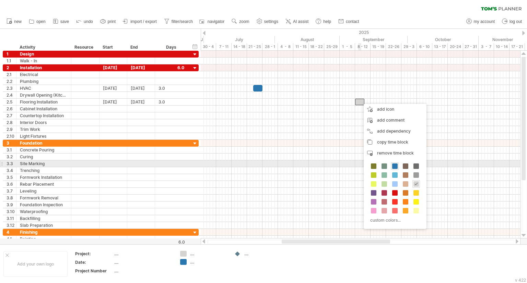
click at [401, 166] on div "custom colors..." at bounding box center [395, 194] width 63 height 70
click at [397, 166] on span at bounding box center [394, 166] width 5 height 5
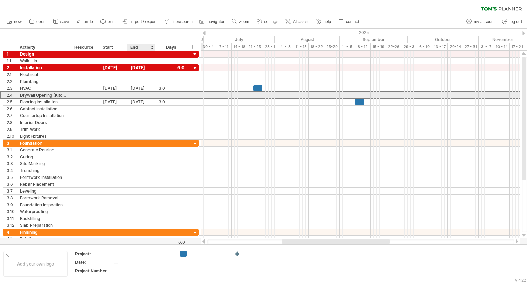
click at [152, 94] on div at bounding box center [141, 95] width 28 height 7
click at [104, 93] on div at bounding box center [114, 95] width 28 height 7
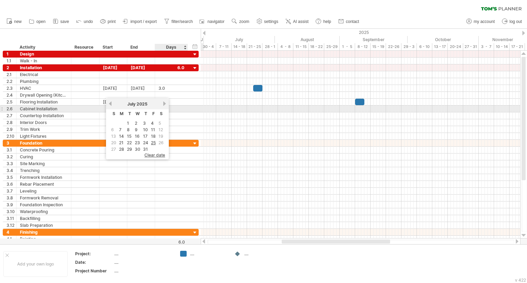
click at [163, 107] on div "previous next [DATE]" at bounding box center [137, 103] width 63 height 11
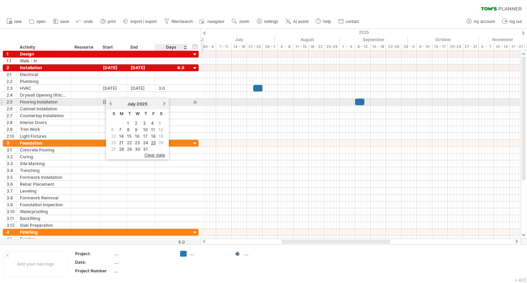
click at [163, 102] on link "next" at bounding box center [164, 103] width 5 height 5
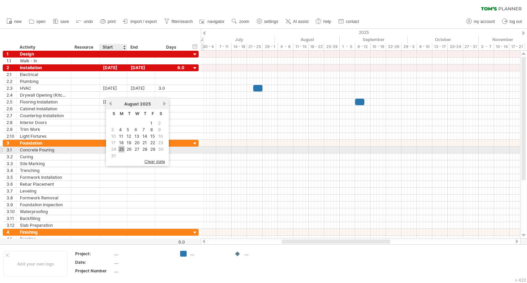
click at [121, 150] on link "25" at bounding box center [121, 149] width 6 height 7
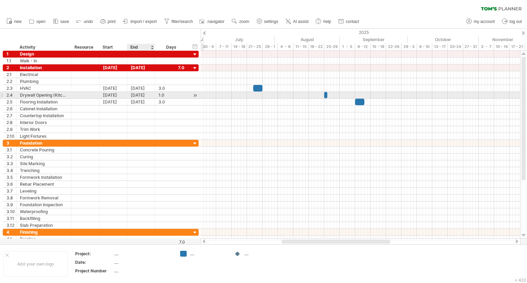
click at [145, 97] on div "[DATE]" at bounding box center [141, 95] width 28 height 7
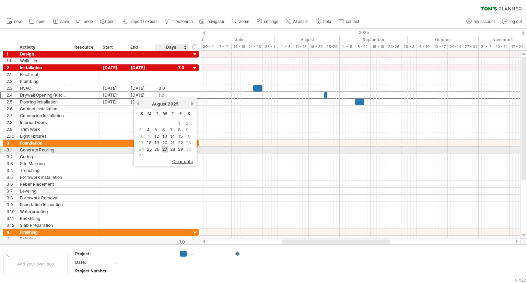
click at [164, 149] on link "27" at bounding box center [165, 149] width 6 height 7
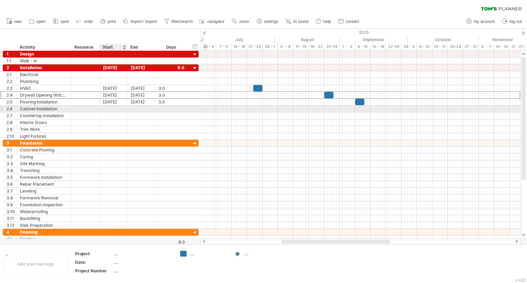
click at [110, 107] on div at bounding box center [114, 109] width 28 height 7
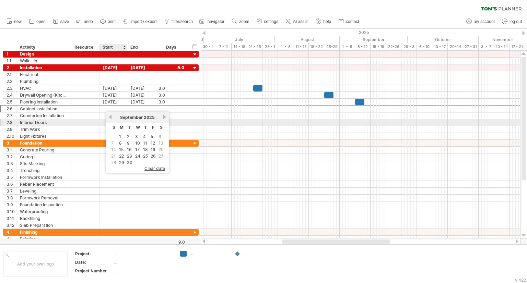
click at [112, 120] on div "previous next [DATE]" at bounding box center [137, 117] width 63 height 11
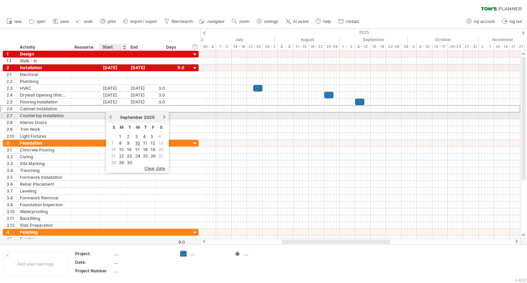
click at [113, 118] on div "[DATE]" at bounding box center [138, 117] width 50 height 5
click at [110, 119] on link "previous" at bounding box center [110, 117] width 5 height 5
click at [110, 117] on link "previous" at bounding box center [110, 117] width 5 height 5
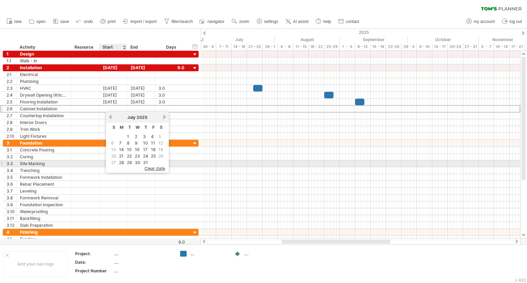
click at [127, 162] on link "29" at bounding box center [129, 163] width 7 height 7
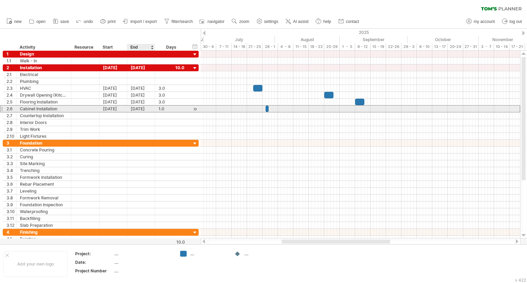
click at [144, 109] on div "[DATE]" at bounding box center [141, 109] width 28 height 7
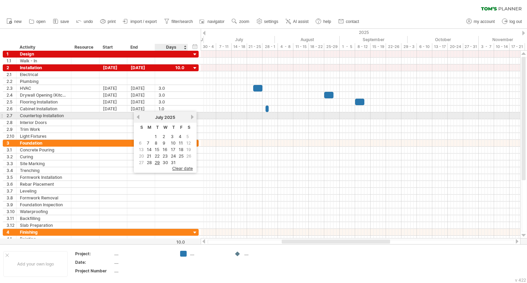
click at [193, 115] on link "next" at bounding box center [192, 117] width 5 height 5
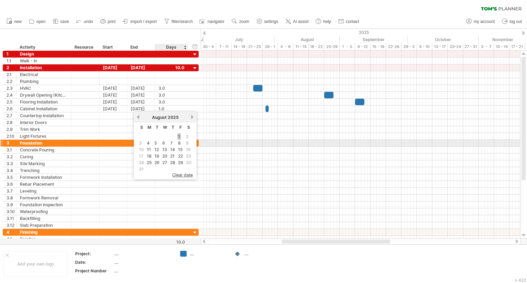
click at [178, 139] on link "1" at bounding box center [178, 136] width 3 height 7
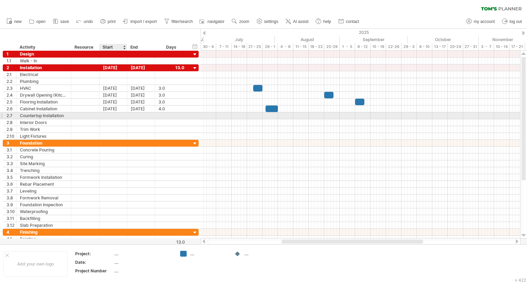
click at [113, 115] on div at bounding box center [114, 116] width 28 height 7
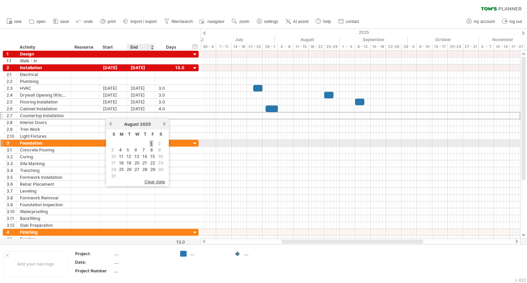
click at [151, 143] on link "1" at bounding box center [151, 143] width 3 height 7
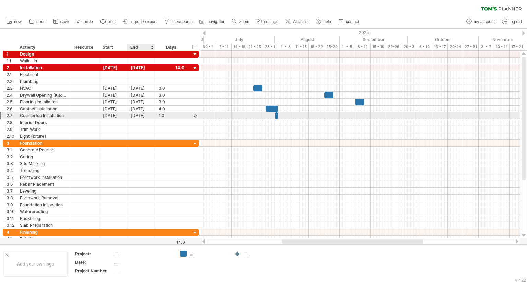
click at [140, 115] on div "[DATE]" at bounding box center [141, 116] width 28 height 7
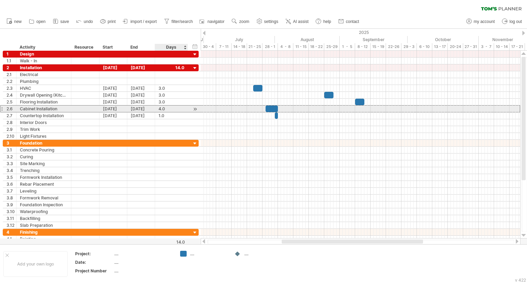
click at [188, 109] on div "**********" at bounding box center [101, 108] width 196 height 7
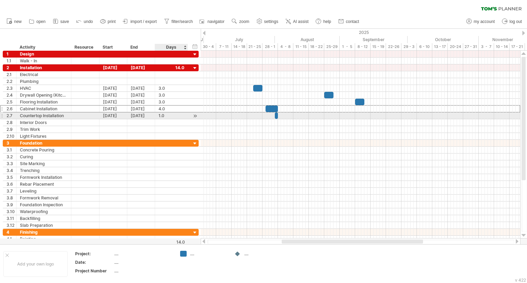
click at [180, 116] on div "1.0" at bounding box center [172, 116] width 26 height 7
click at [144, 115] on div "[DATE]" at bounding box center [141, 116] width 28 height 7
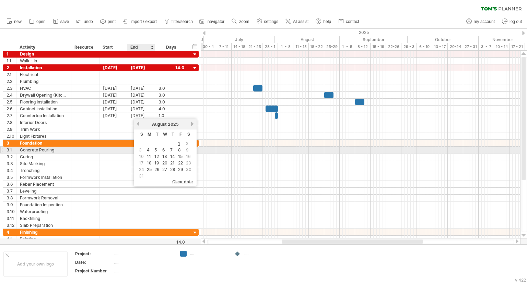
click at [152, 149] on td "4" at bounding box center [149, 150] width 7 height 6
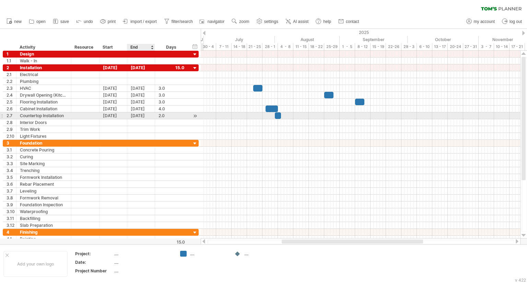
click at [150, 117] on div "[DATE]" at bounding box center [141, 116] width 28 height 7
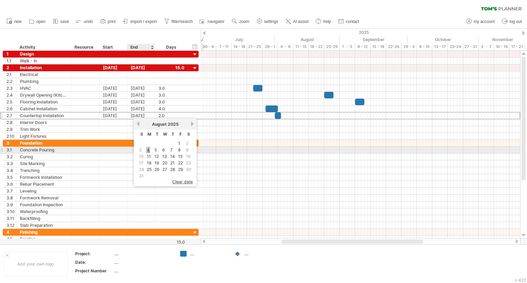
click at [148, 152] on link "4" at bounding box center [148, 150] width 4 height 7
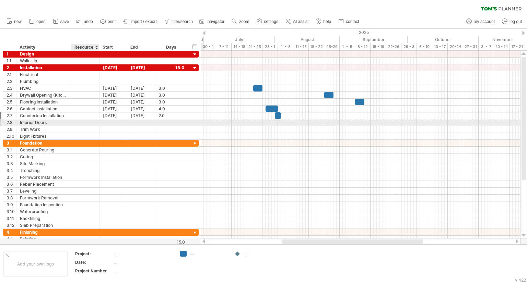
click at [97, 121] on div at bounding box center [98, 122] width 3 height 7
click at [107, 122] on div at bounding box center [114, 122] width 28 height 7
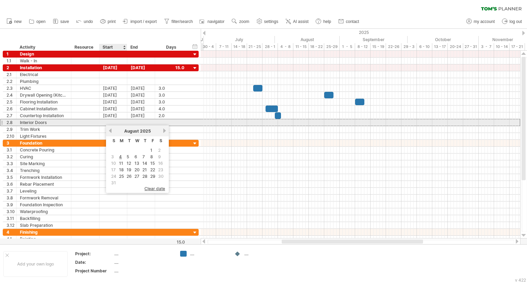
click at [108, 120] on div at bounding box center [114, 122] width 28 height 7
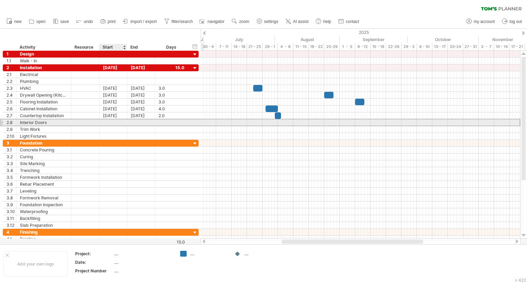
click at [107, 121] on div at bounding box center [114, 122] width 28 height 7
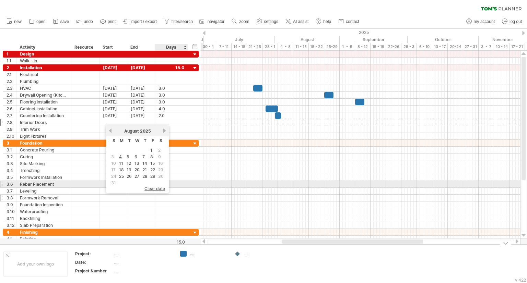
click at [179, 193] on div "**********" at bounding box center [101, 184] width 196 height 89
